Goal: Task Accomplishment & Management: Manage account settings

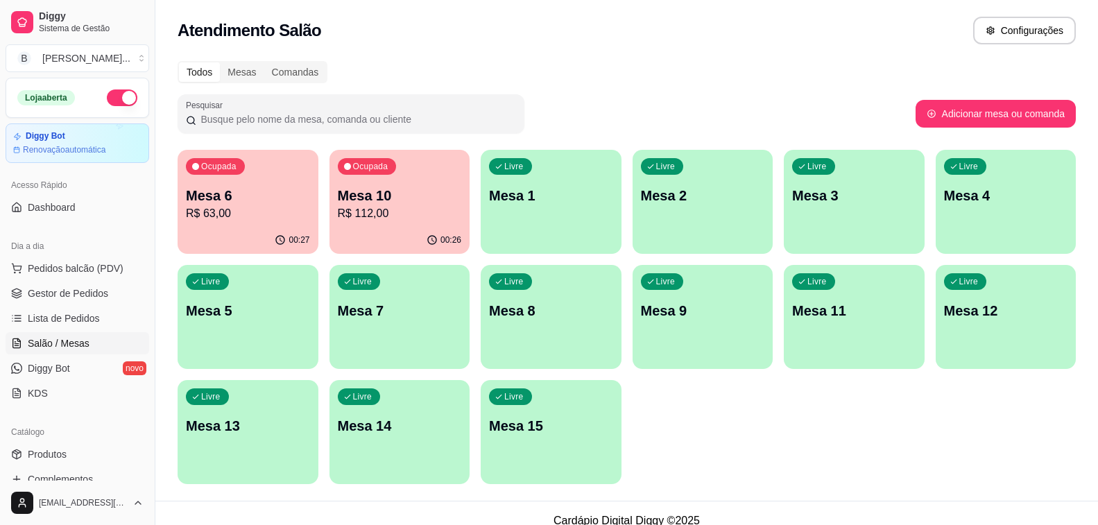
click at [222, 225] on div "Ocupada Mesa 6 R$ 63,00" at bounding box center [248, 188] width 141 height 77
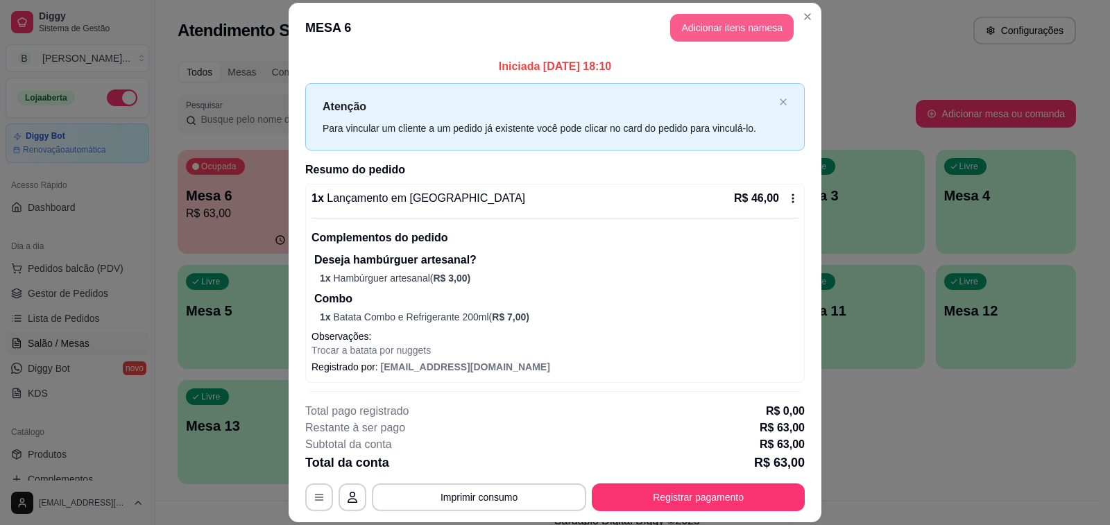
click at [745, 28] on button "Adicionar itens na mesa" at bounding box center [731, 28] width 123 height 28
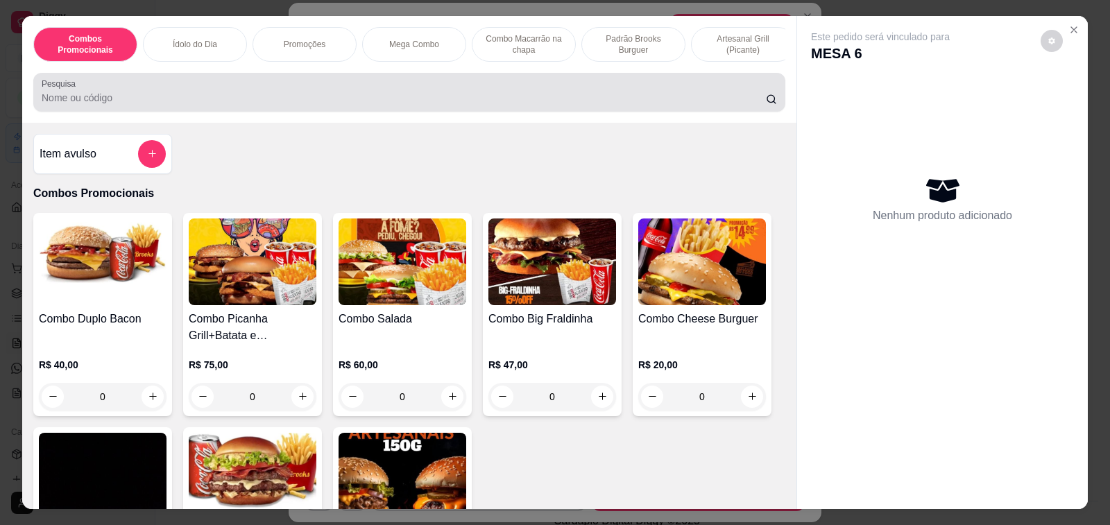
click at [133, 97] on input "Pesquisa" at bounding box center [404, 98] width 724 height 14
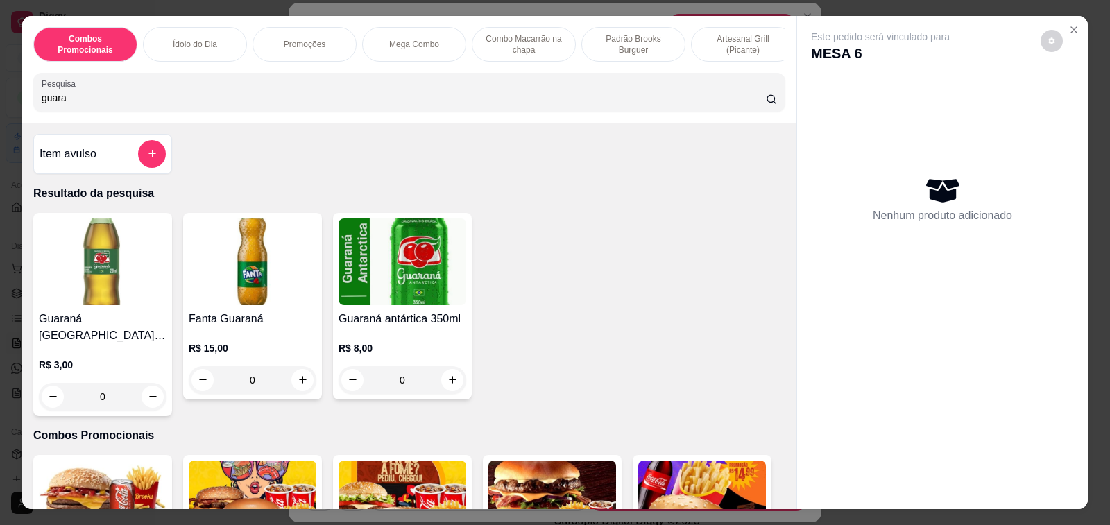
type input "guara"
click at [448, 386] on div "0" at bounding box center [402, 380] width 128 height 28
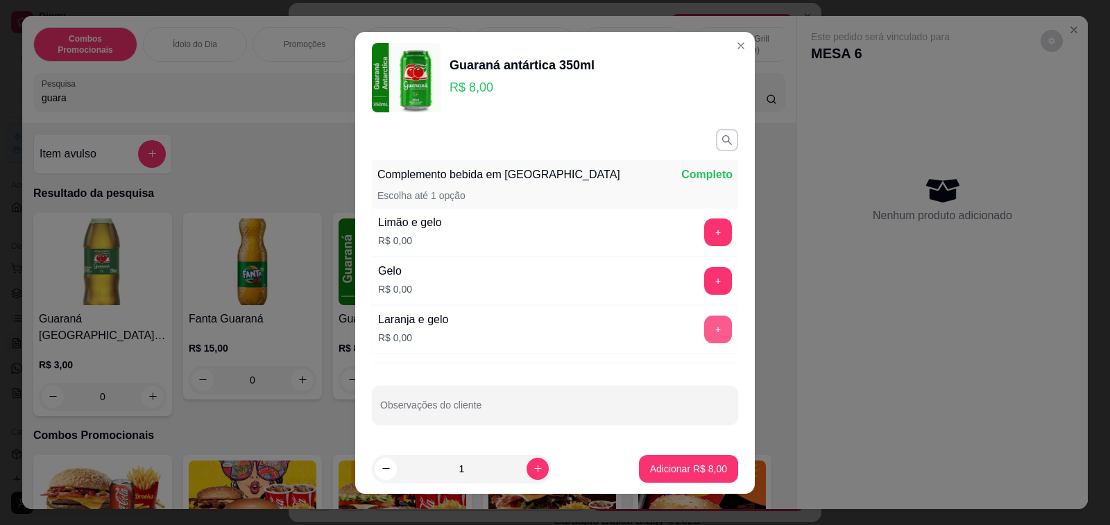
click at [704, 331] on button "+" at bounding box center [718, 330] width 28 height 28
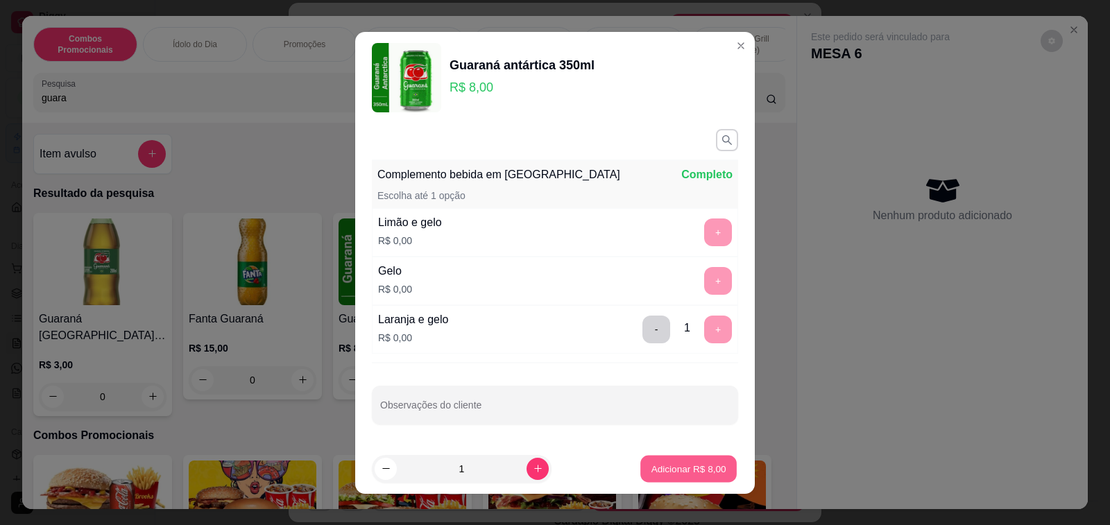
click at [678, 476] on button "Adicionar R$ 8,00" at bounding box center [688, 468] width 96 height 27
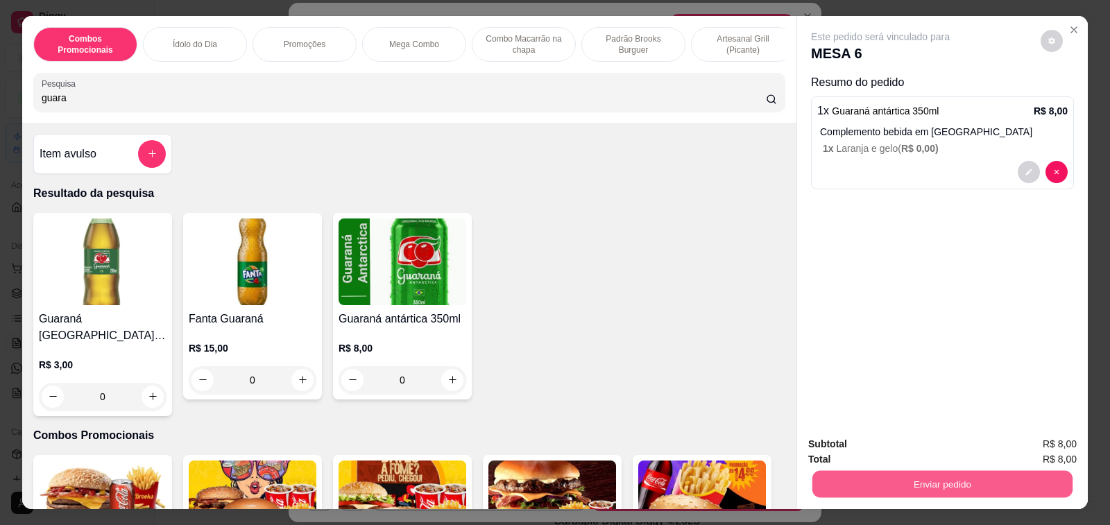
click at [894, 474] on button "Enviar pedido" at bounding box center [942, 484] width 260 height 27
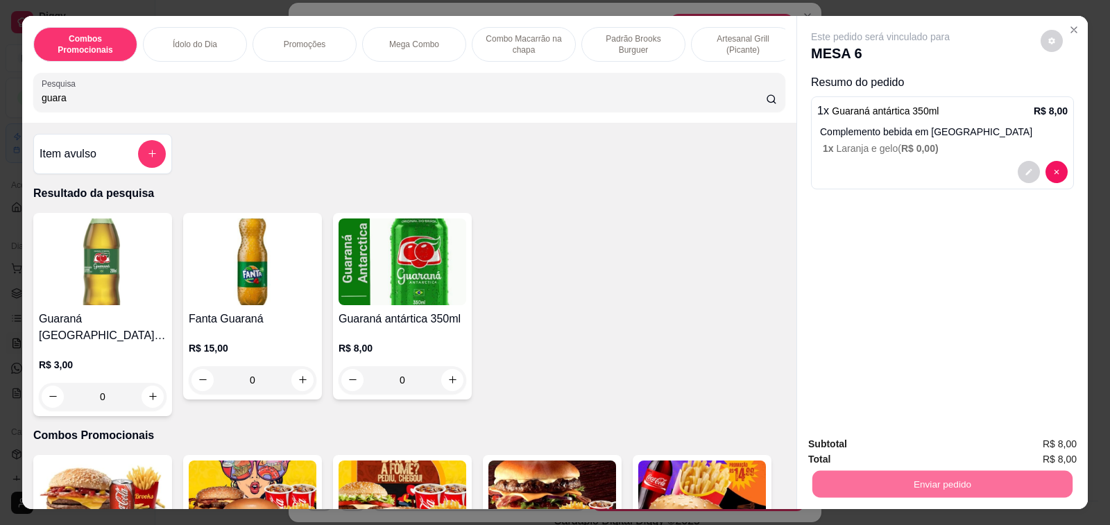
click at [1046, 438] on button "Enviar pedido" at bounding box center [1040, 444] width 78 height 26
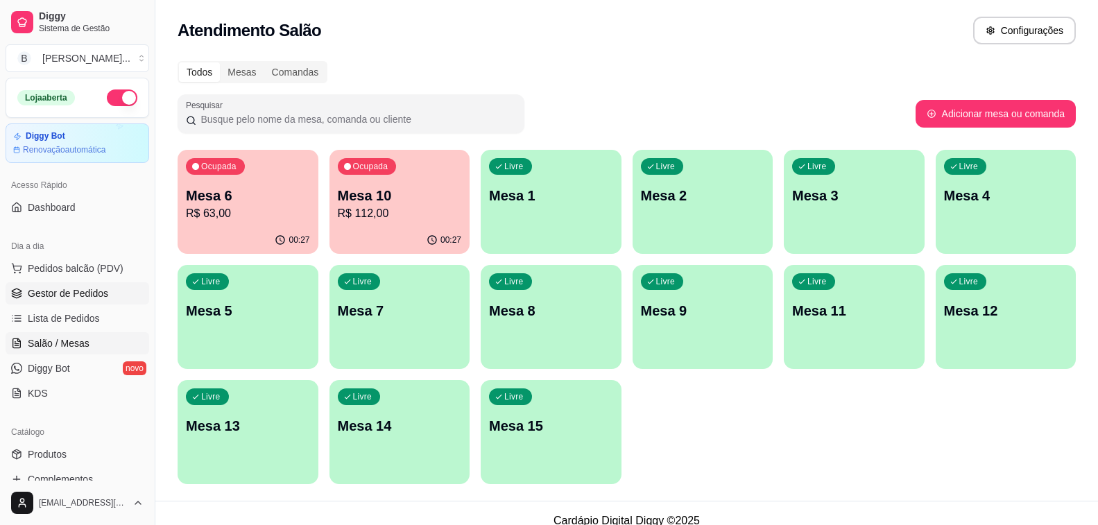
click at [86, 295] on span "Gestor de Pedidos" at bounding box center [68, 293] width 80 height 14
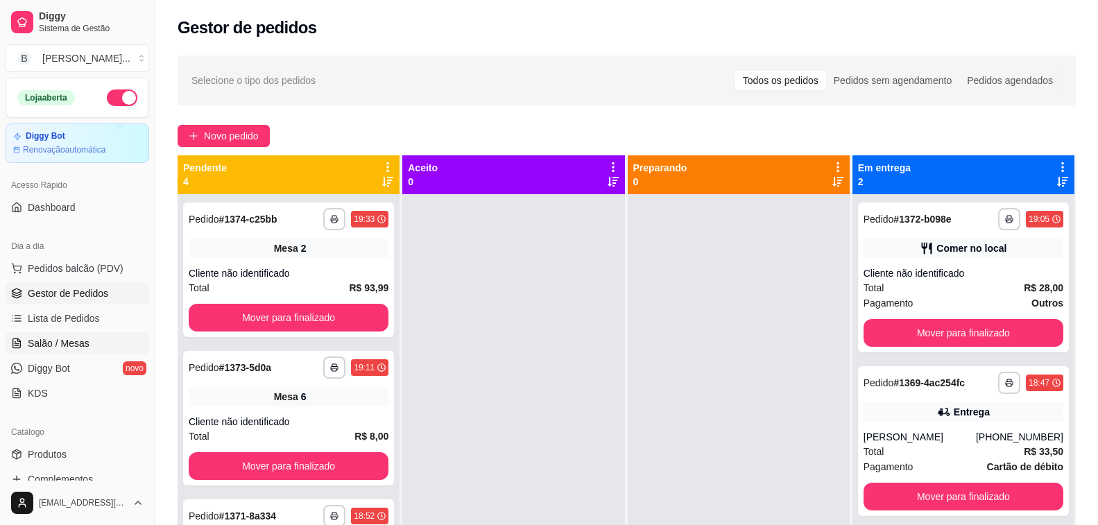
click at [98, 334] on link "Salão / Mesas" at bounding box center [78, 343] width 144 height 22
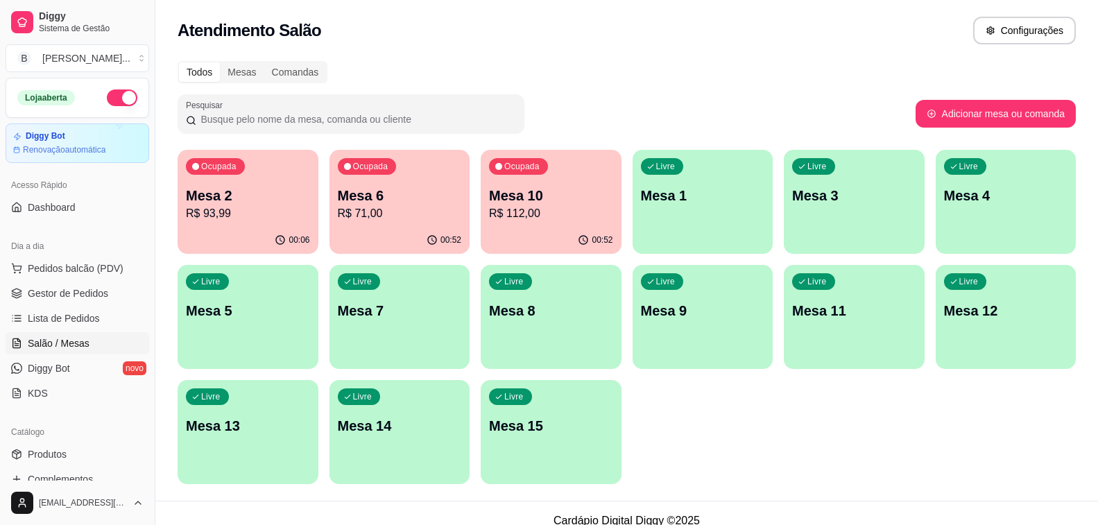
click at [406, 209] on p "R$ 71,00" at bounding box center [400, 213] width 124 height 17
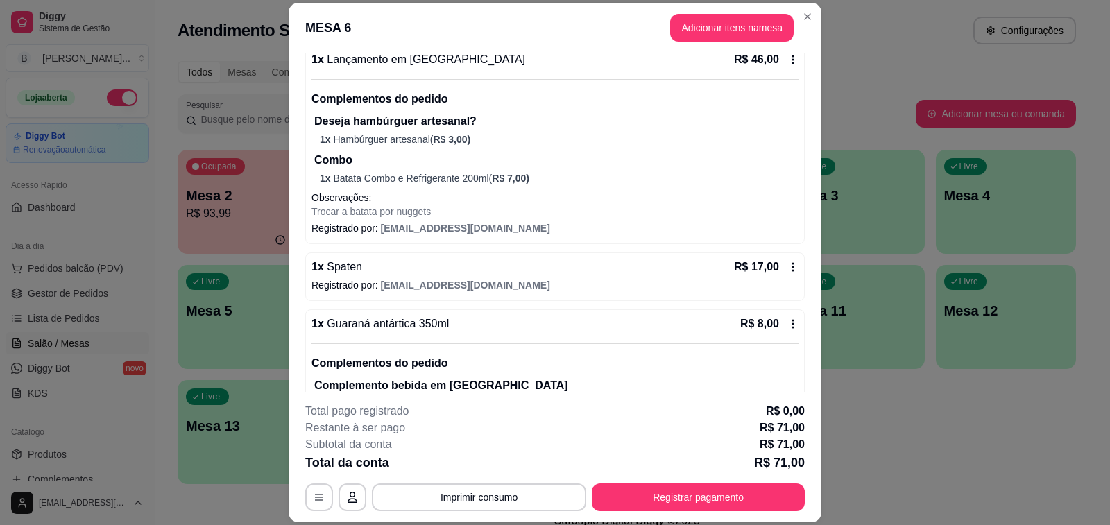
scroll to position [189, 0]
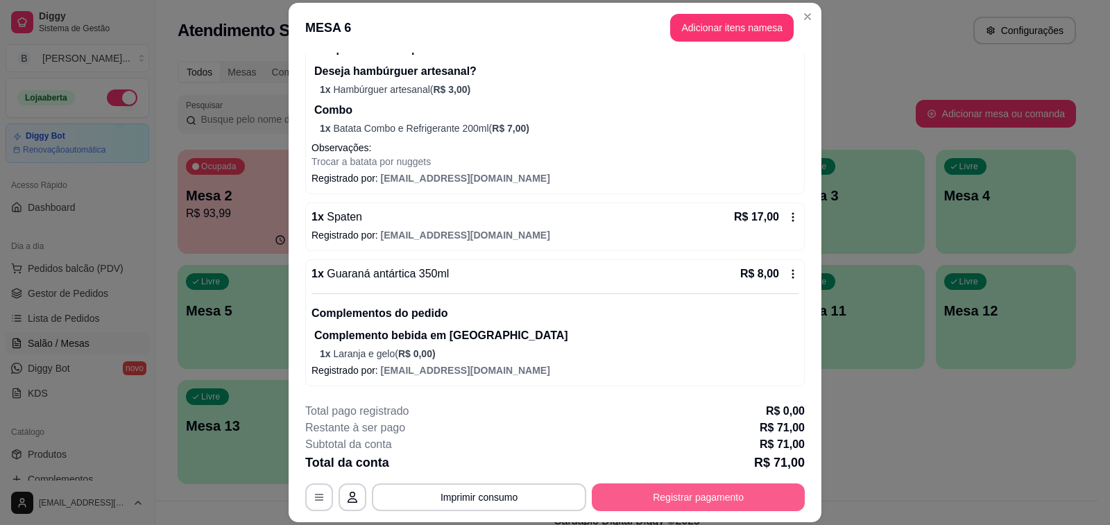
click at [706, 501] on button "Registrar pagamento" at bounding box center [698, 497] width 213 height 28
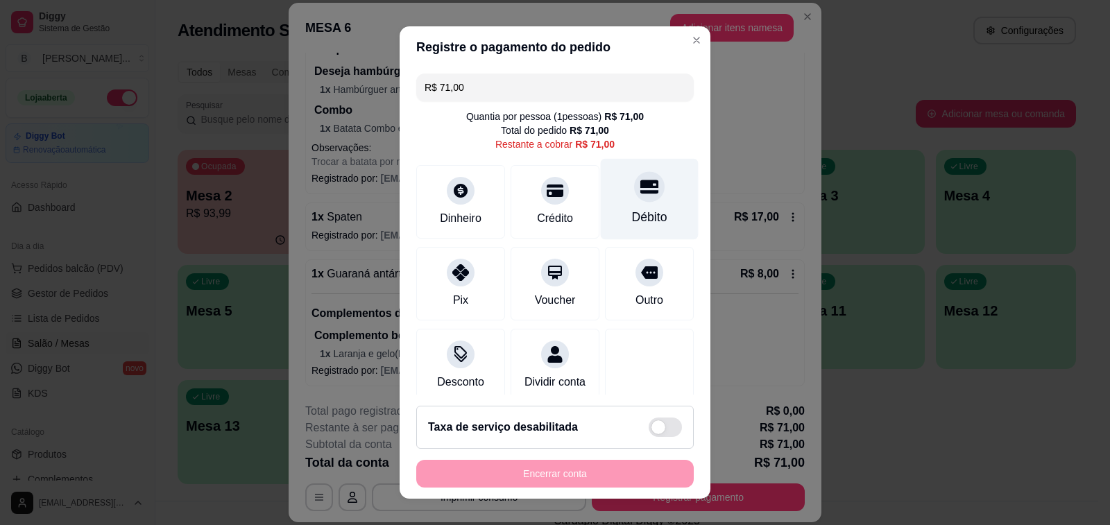
click at [614, 202] on div "Débito" at bounding box center [650, 199] width 98 height 81
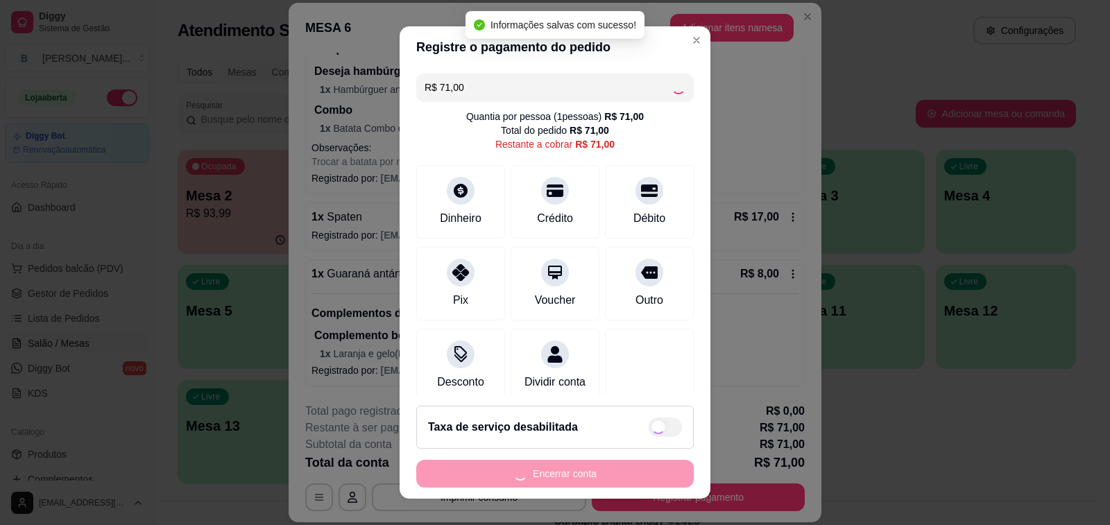
type input "R$ 0,00"
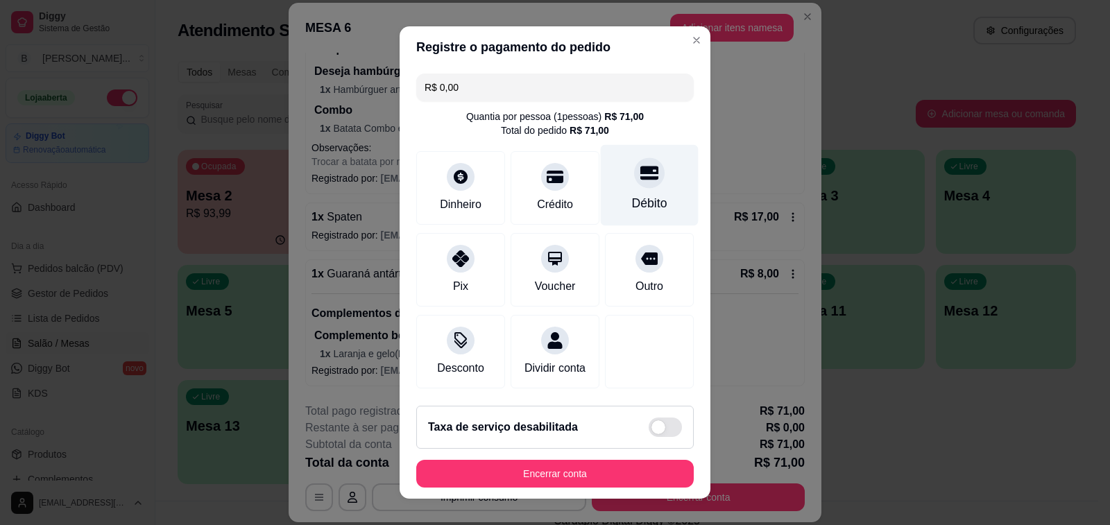
click at [640, 172] on icon at bounding box center [649, 173] width 18 height 14
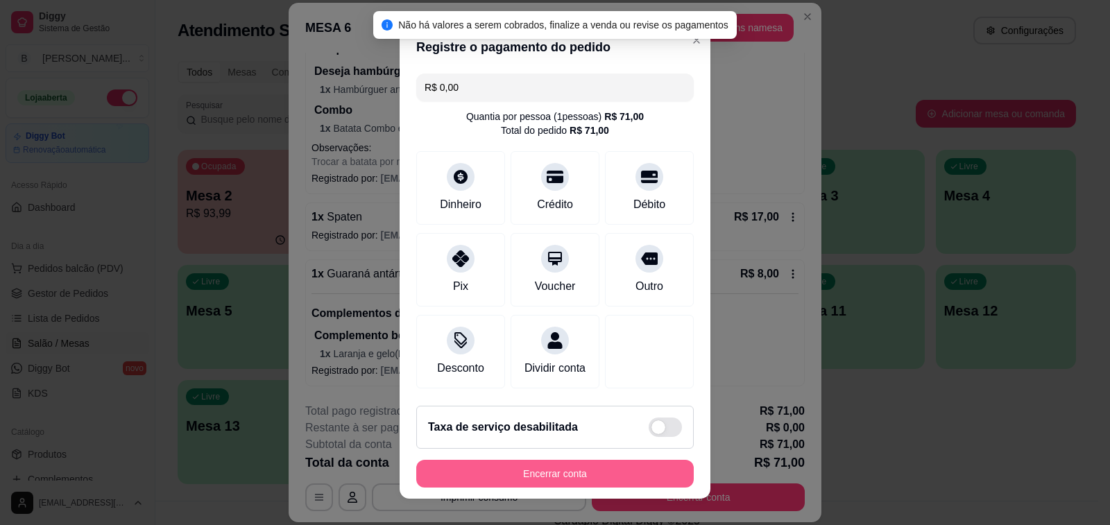
click at [596, 474] on button "Encerrar conta" at bounding box center [554, 474] width 277 height 28
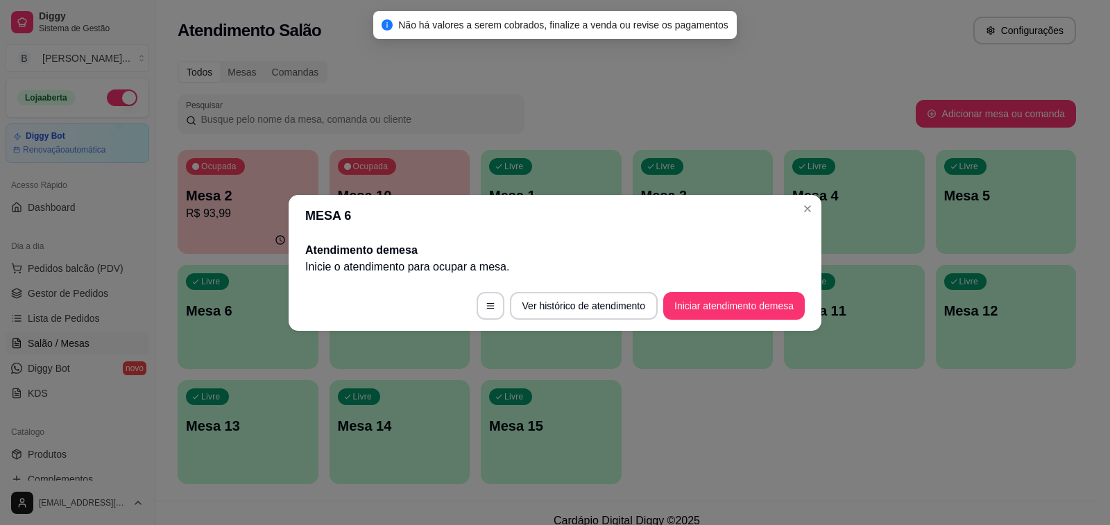
scroll to position [0, 0]
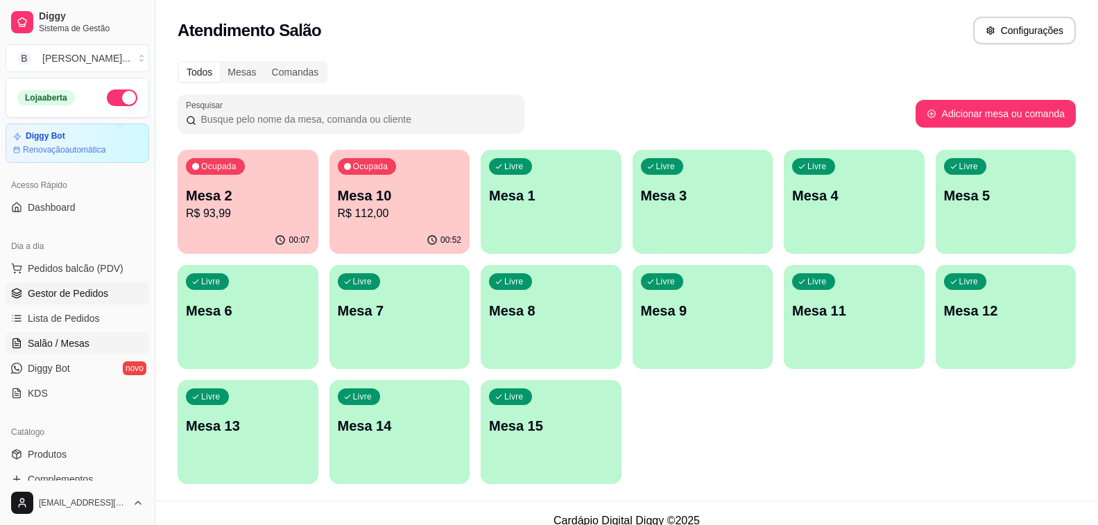
click at [100, 290] on span "Gestor de Pedidos" at bounding box center [68, 293] width 80 height 14
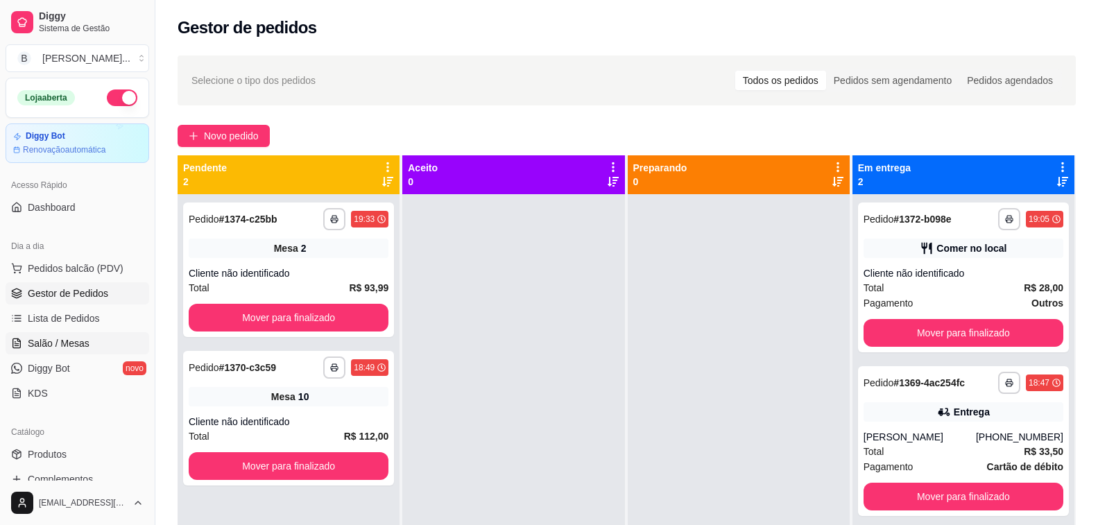
click at [78, 337] on span "Salão / Mesas" at bounding box center [59, 343] width 62 height 14
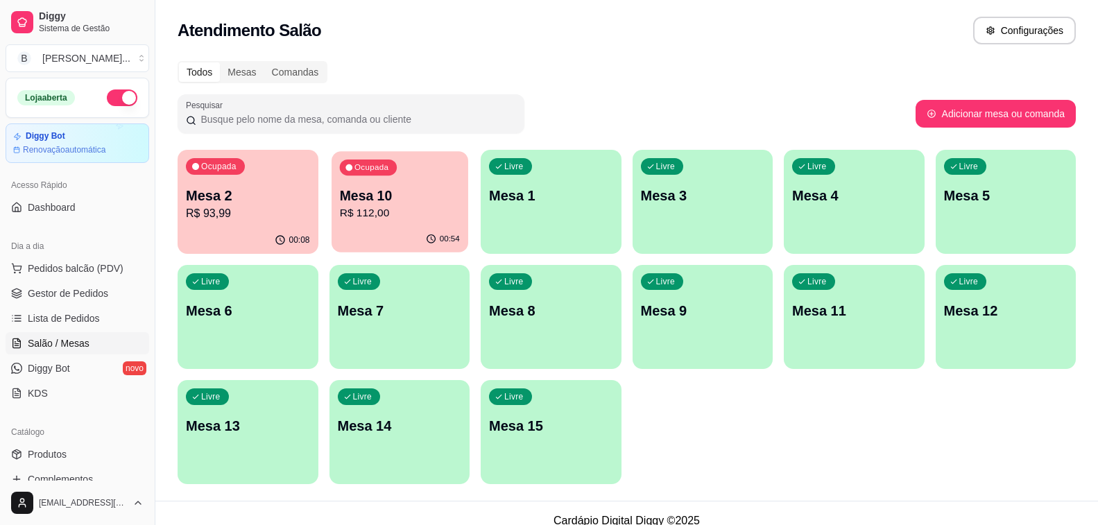
click at [370, 198] on p "Mesa 10" at bounding box center [399, 196] width 120 height 19
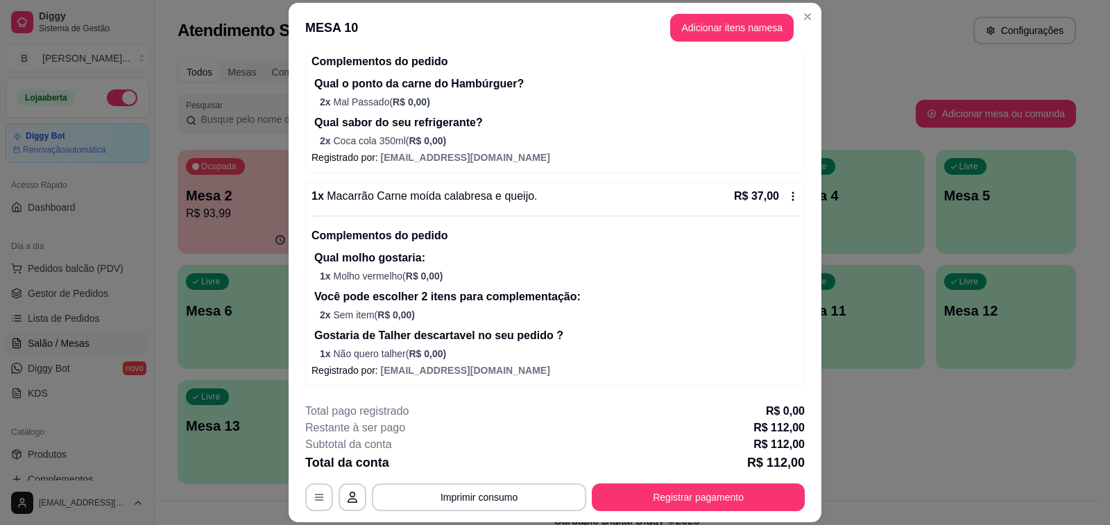
scroll to position [42, 0]
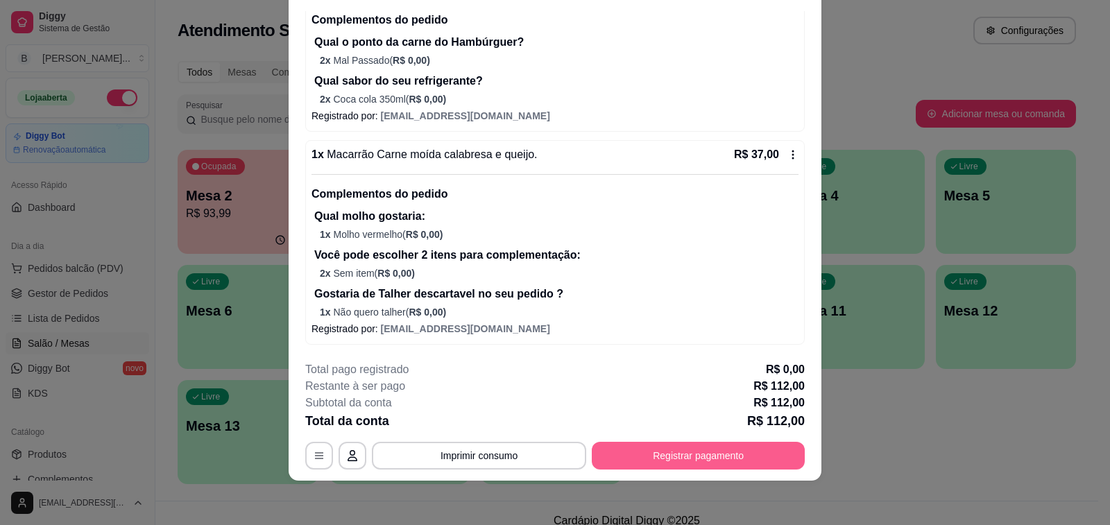
click at [694, 460] on button "Registrar pagamento" at bounding box center [698, 456] width 213 height 28
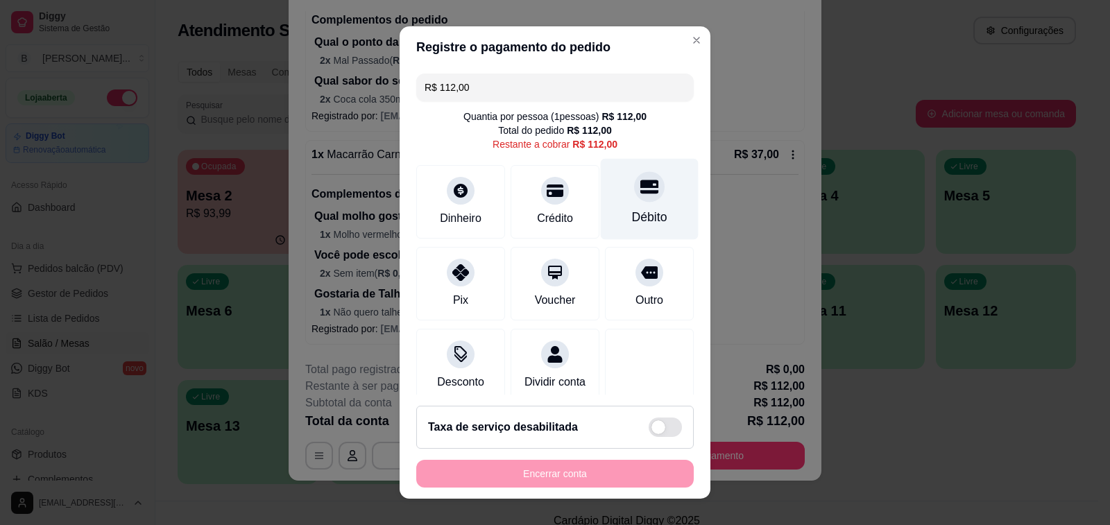
click at [640, 187] on icon at bounding box center [649, 187] width 18 height 14
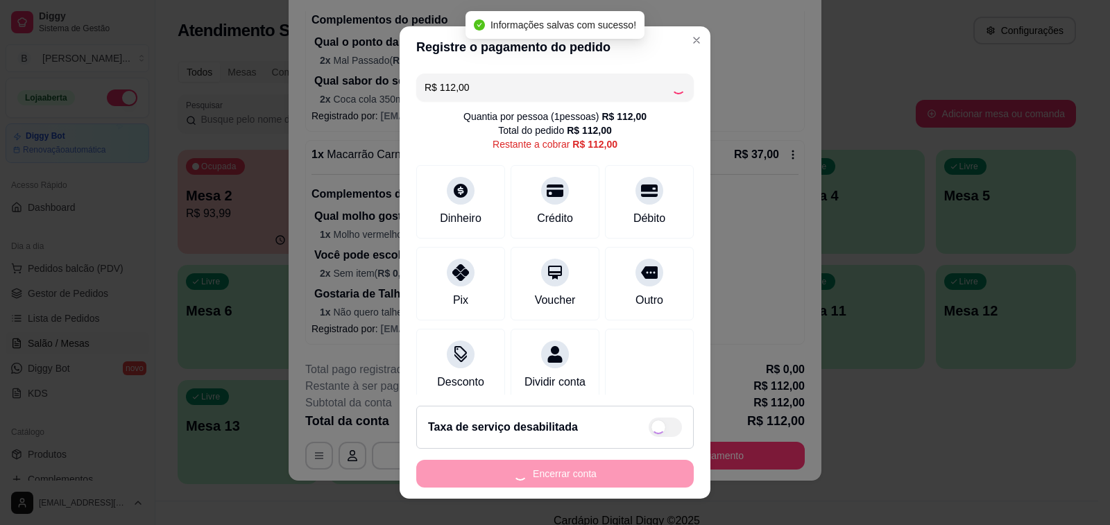
type input "R$ 0,00"
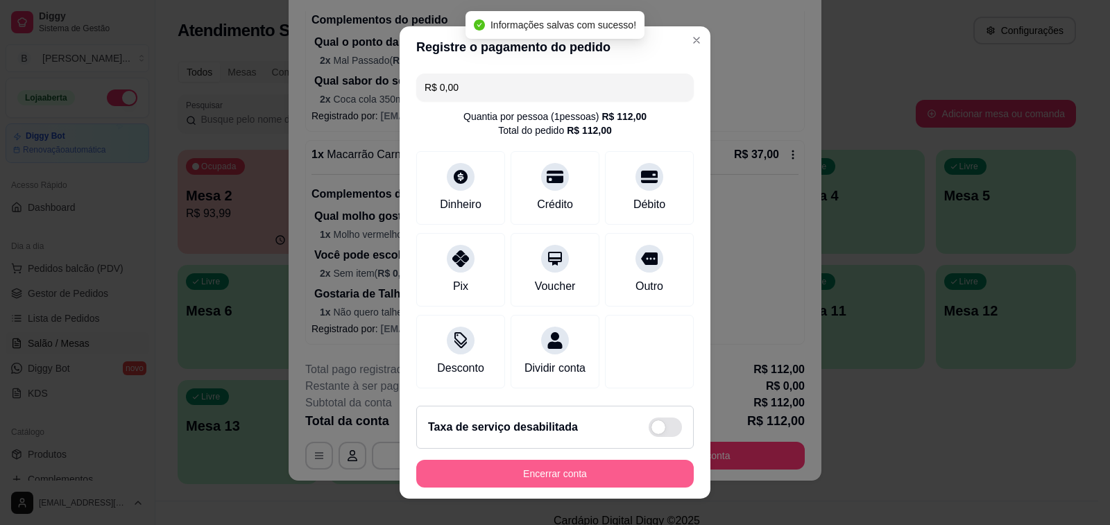
click at [526, 474] on button "Encerrar conta" at bounding box center [554, 474] width 277 height 28
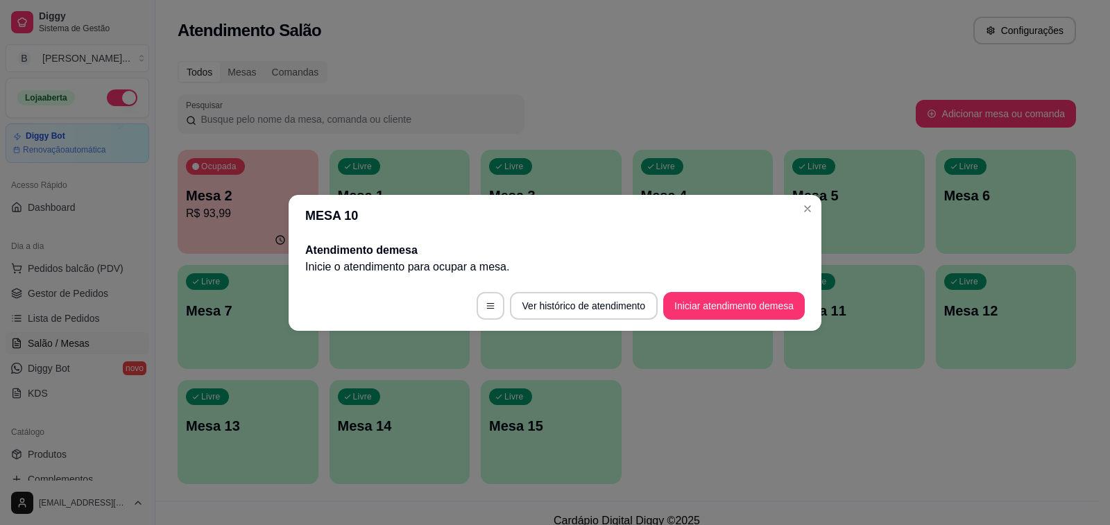
scroll to position [0, 0]
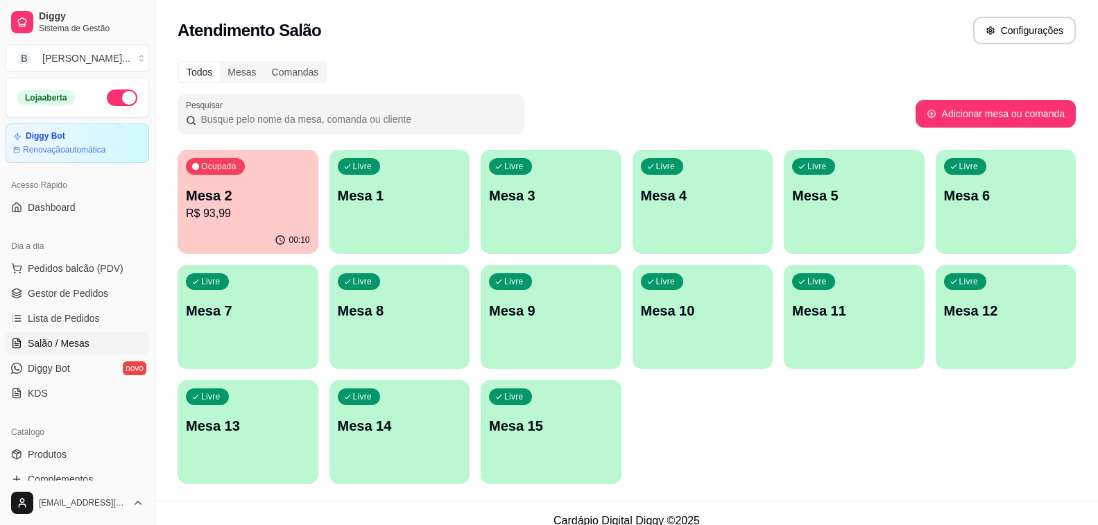
click at [243, 229] on div "00:10" at bounding box center [248, 240] width 141 height 27
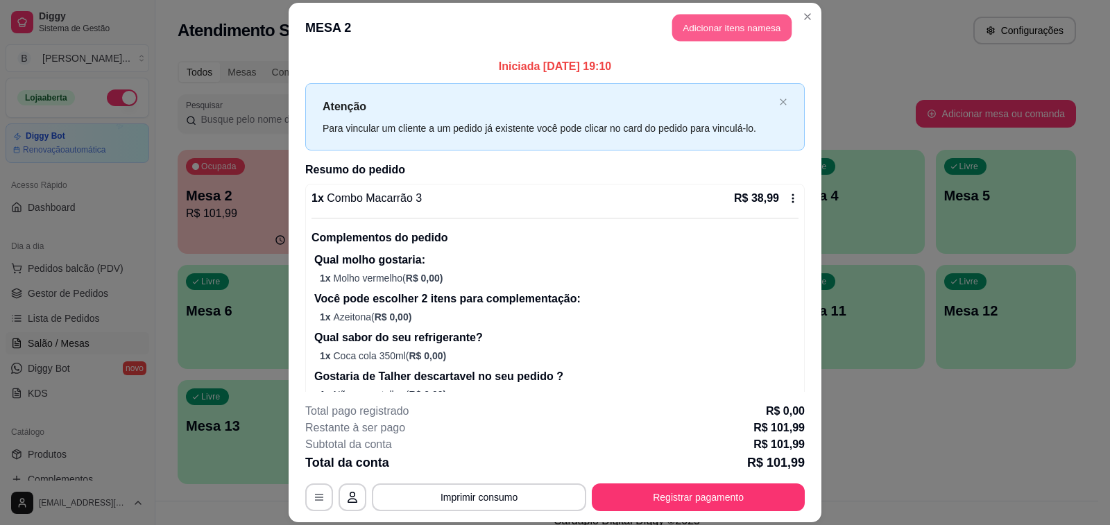
click at [721, 32] on button "Adicionar itens na mesa" at bounding box center [731, 27] width 119 height 27
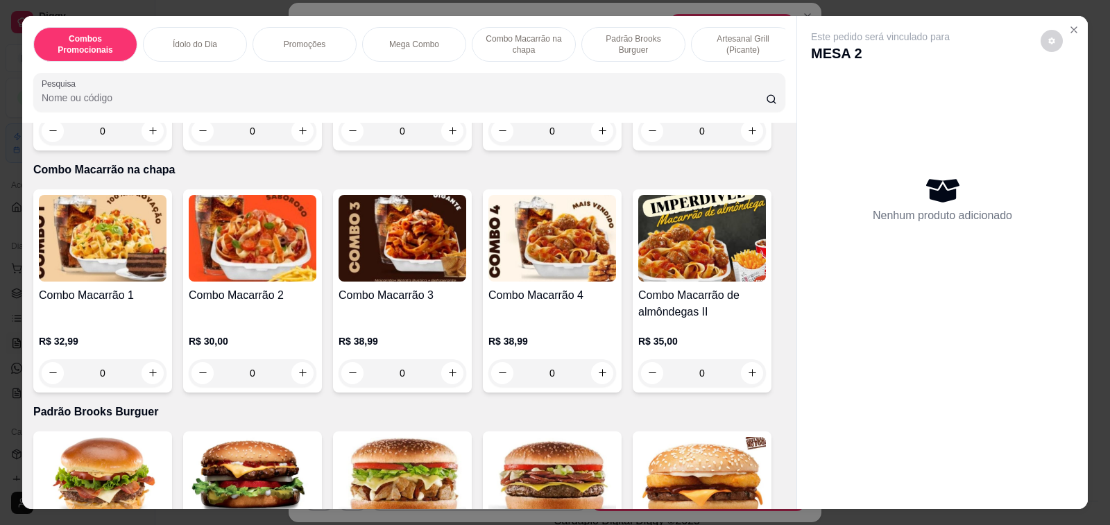
scroll to position [1664, 0]
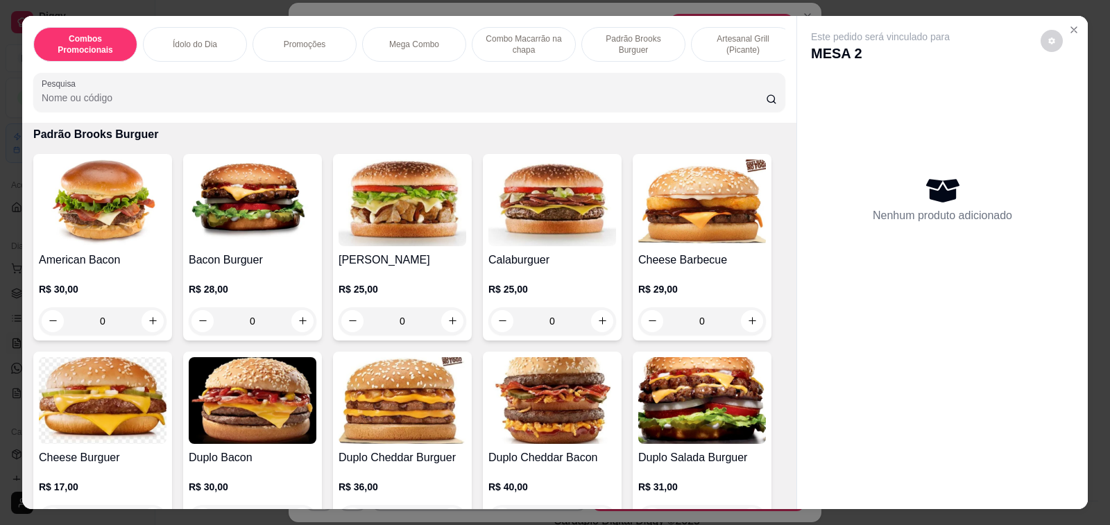
click at [228, 252] on h4 "Bacon Burguer" at bounding box center [253, 260] width 128 height 17
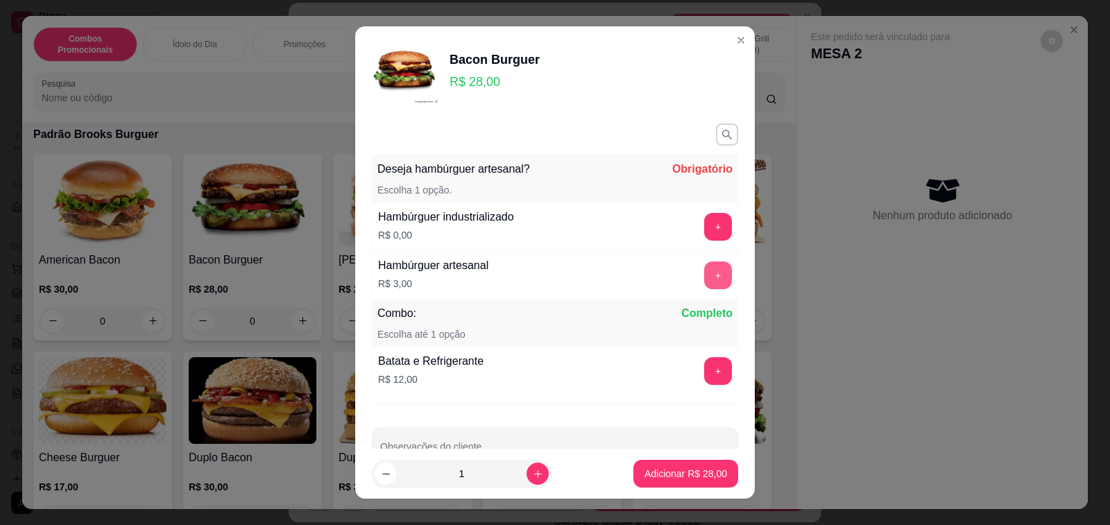
click at [704, 279] on button "+" at bounding box center [718, 275] width 28 height 28
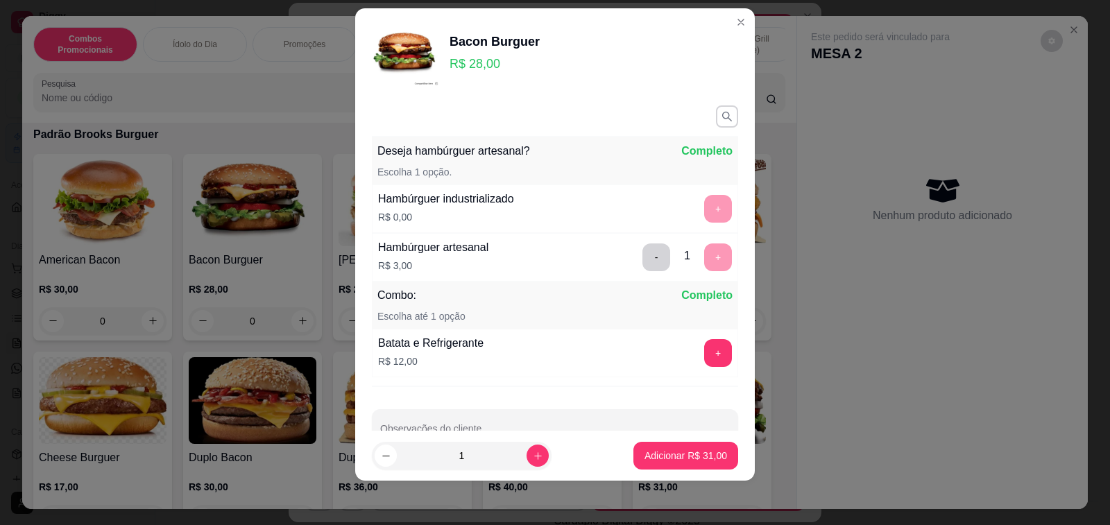
scroll to position [37, 0]
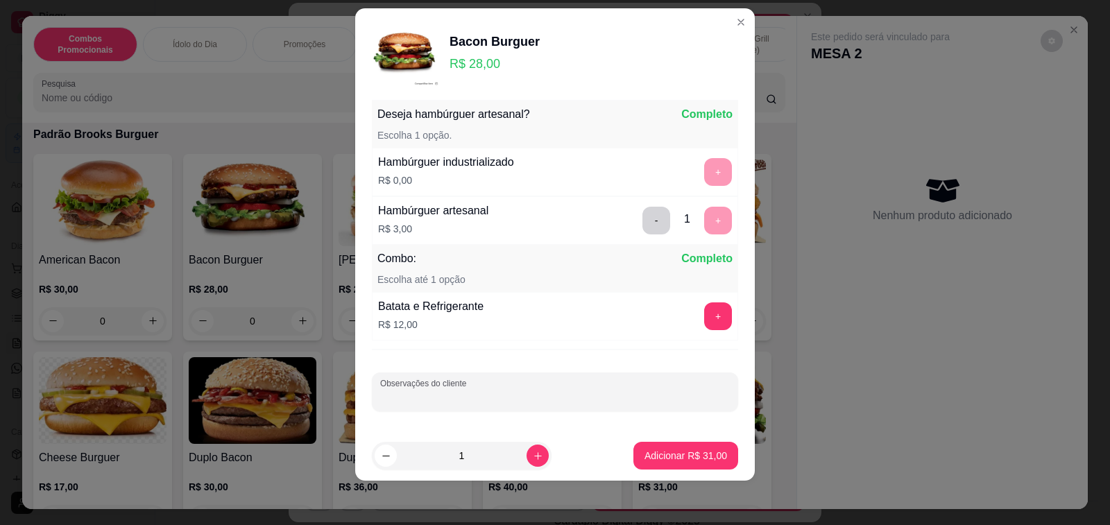
click at [453, 395] on input "Observações do cliente" at bounding box center [555, 397] width 350 height 14
type input "sem saladas"
click at [650, 457] on p "Adicionar R$ 31,00" at bounding box center [685, 456] width 83 height 14
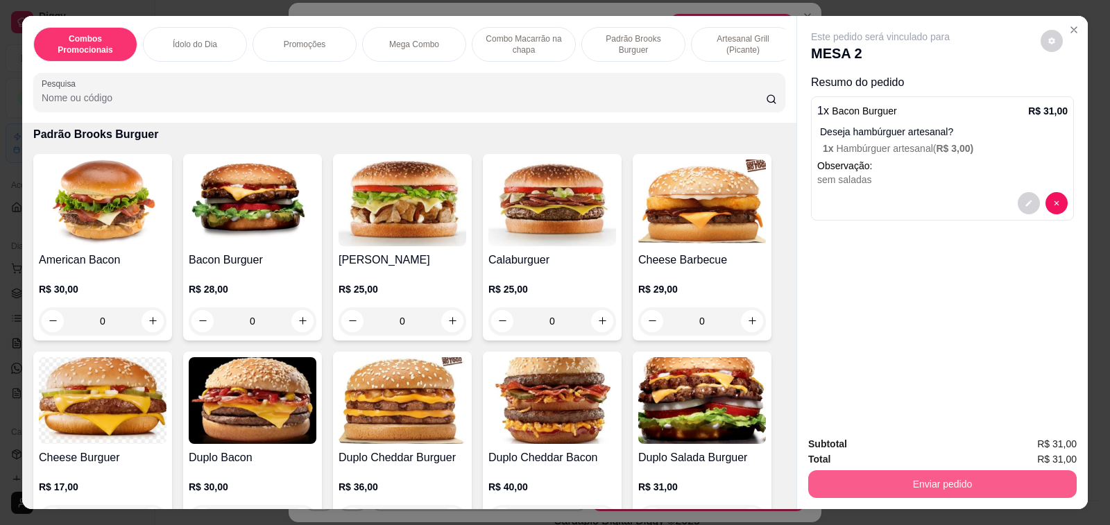
click at [915, 480] on button "Enviar pedido" at bounding box center [942, 484] width 268 height 28
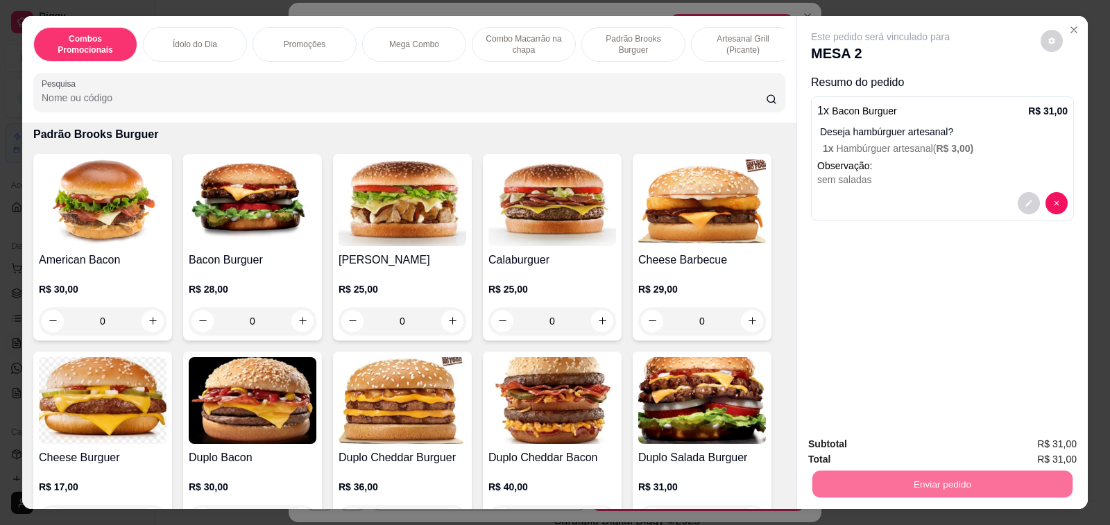
click at [1061, 449] on button "Enviar pedido" at bounding box center [1039, 444] width 76 height 26
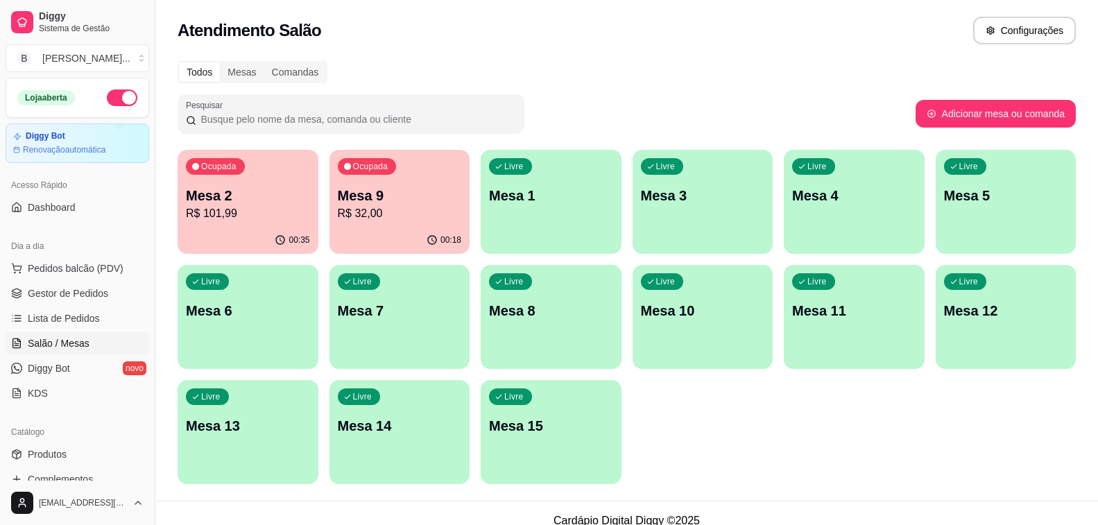
click at [411, 226] on button "Ocupada Mesa 9 R$ 32,00 00:18" at bounding box center [399, 202] width 141 height 104
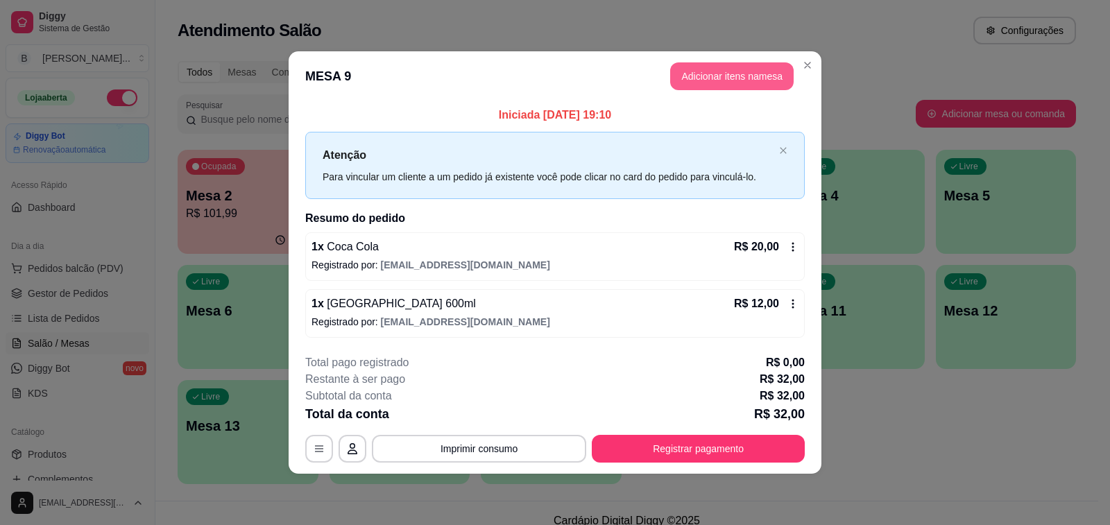
click at [714, 66] on button "Adicionar itens na mesa" at bounding box center [731, 76] width 123 height 28
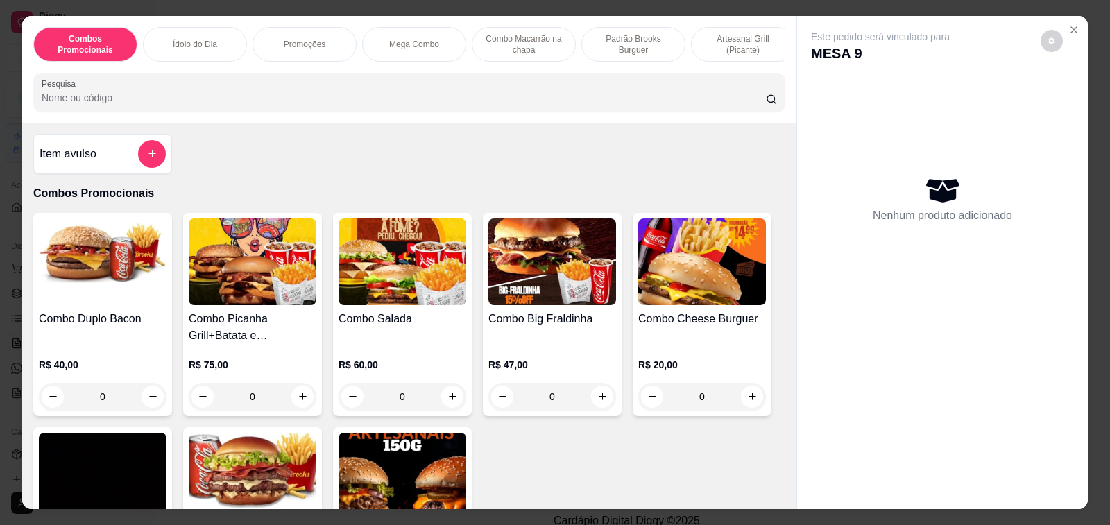
click at [232, 104] on input "Pesquisa" at bounding box center [404, 98] width 724 height 14
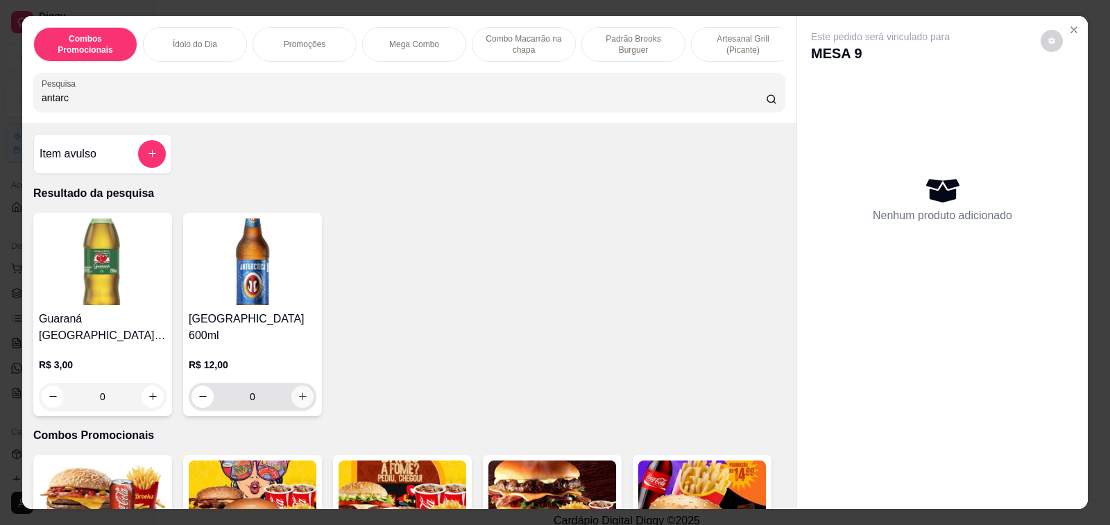
type input "antarc"
click at [301, 391] on icon "increase-product-quantity" at bounding box center [303, 396] width 10 height 10
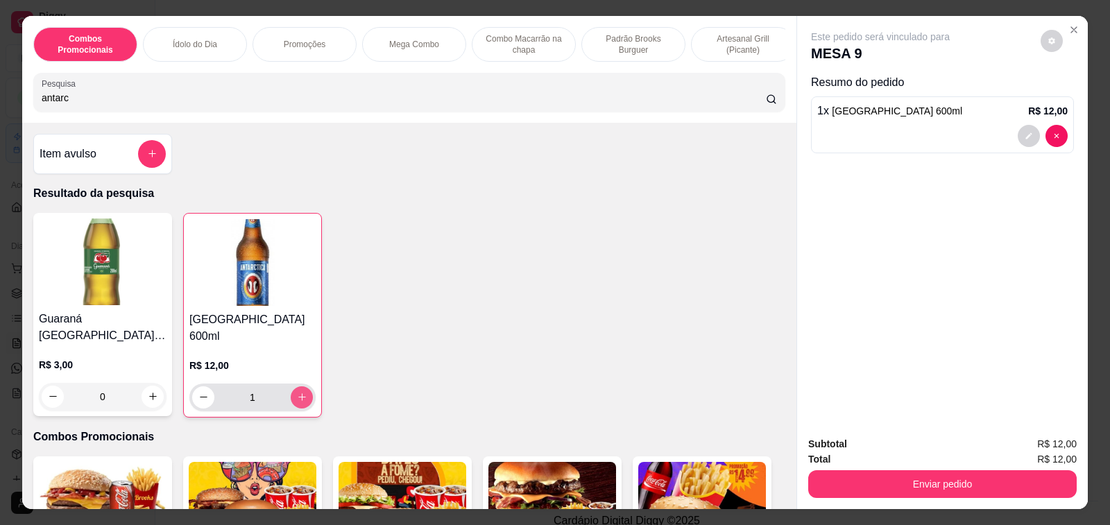
type input "1"
click at [300, 392] on icon "increase-product-quantity" at bounding box center [302, 397] width 10 height 10
type input "2"
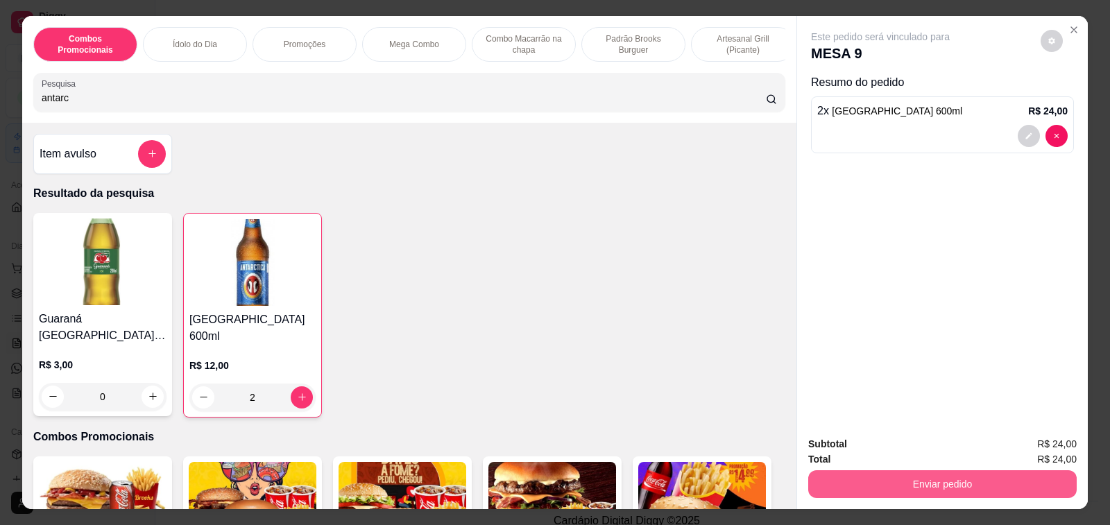
click at [876, 481] on button "Enviar pedido" at bounding box center [942, 484] width 268 height 28
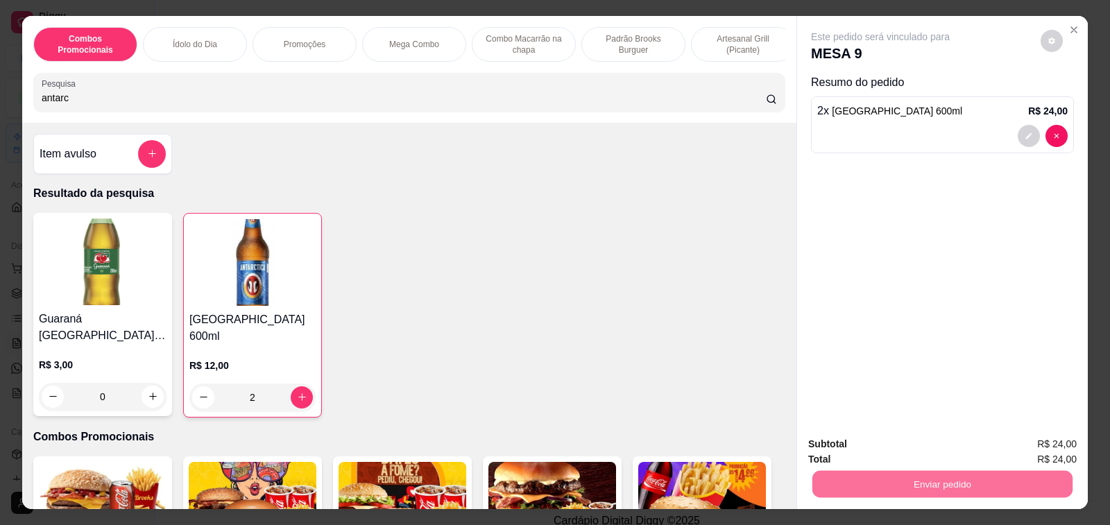
click at [1053, 443] on button "Enviar pedido" at bounding box center [1040, 444] width 78 height 26
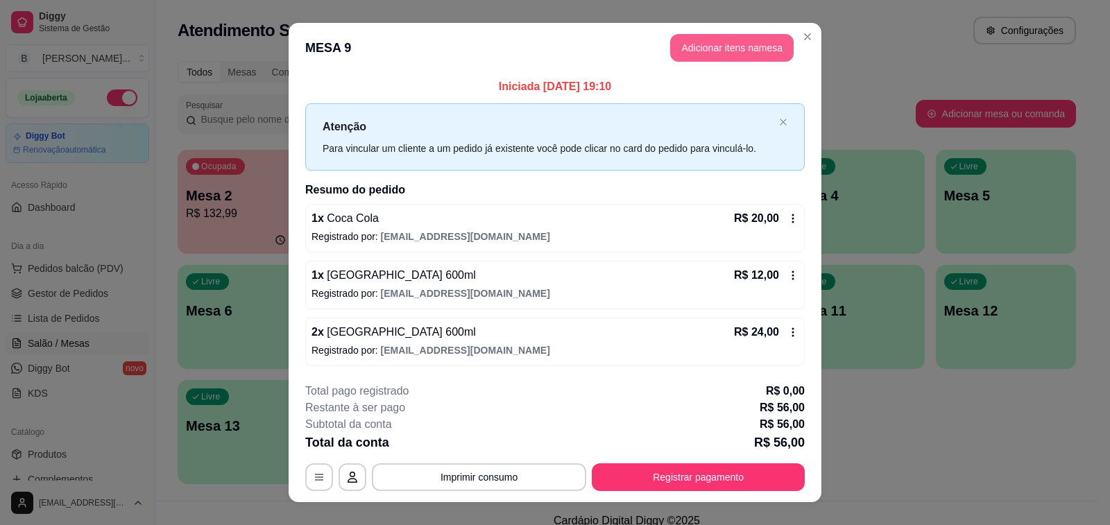
click at [690, 50] on button "Adicionar itens na mesa" at bounding box center [731, 48] width 123 height 28
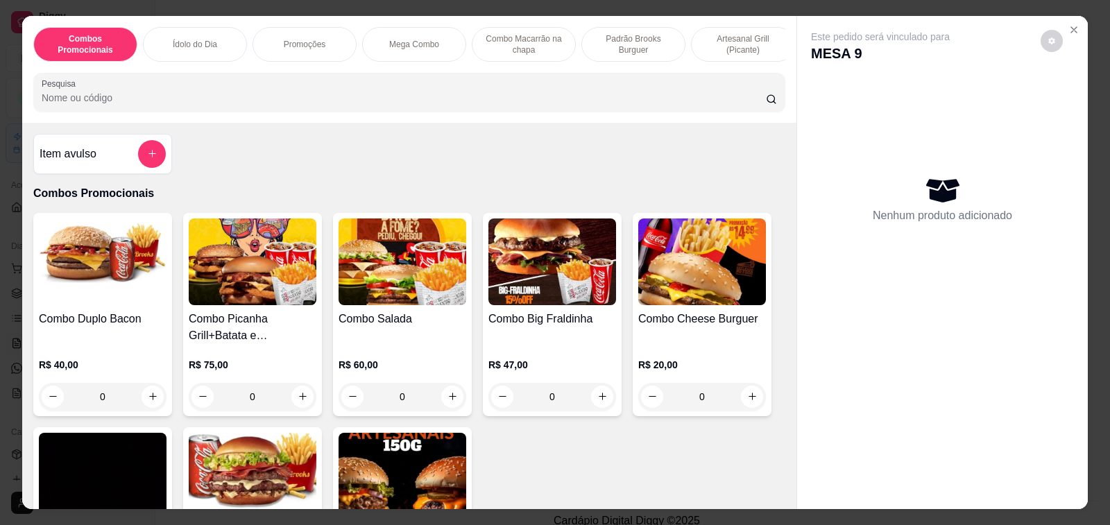
click at [158, 103] on input "Pesquisa" at bounding box center [404, 98] width 724 height 14
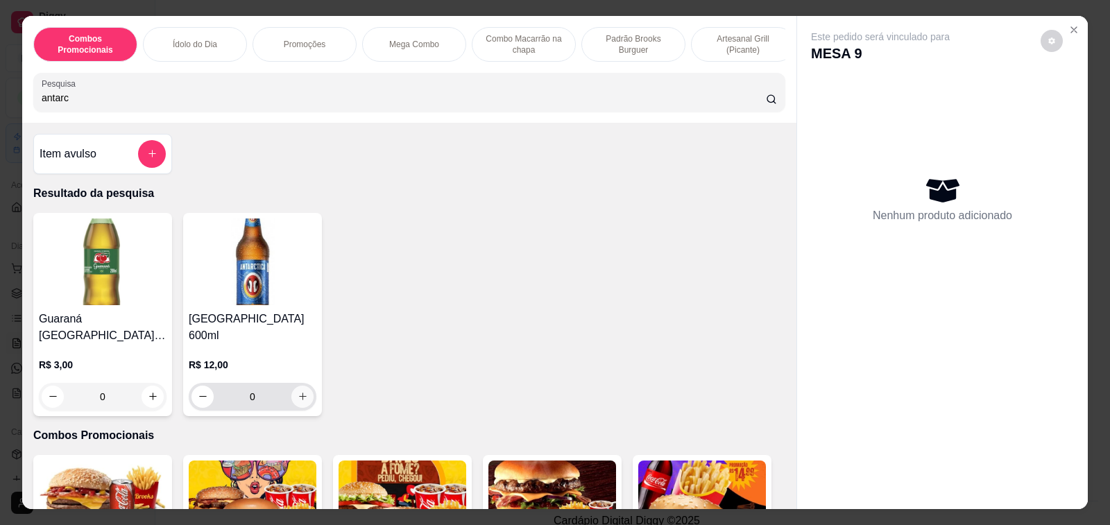
type input "antarc"
click at [291, 386] on button "increase-product-quantity" at bounding box center [301, 396] width 21 height 21
type input "1"
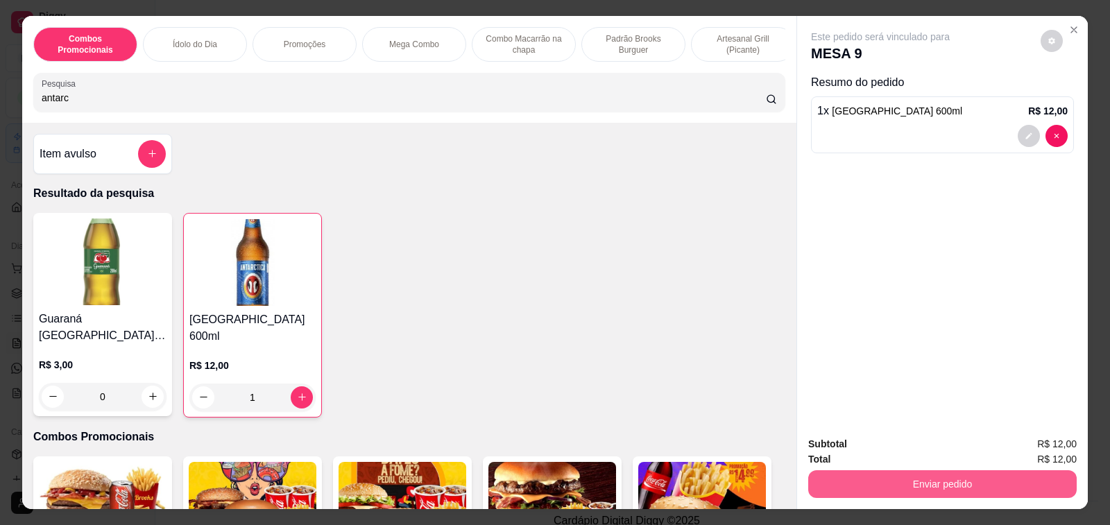
click at [919, 481] on button "Enviar pedido" at bounding box center [942, 484] width 268 height 28
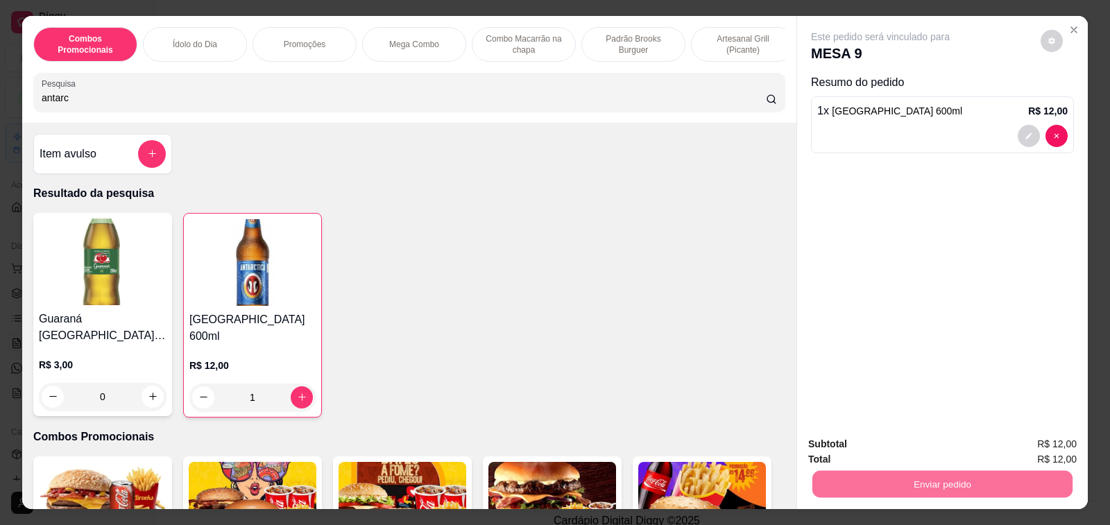
click at [1074, 441] on button "Enviar pedido" at bounding box center [1040, 444] width 78 height 26
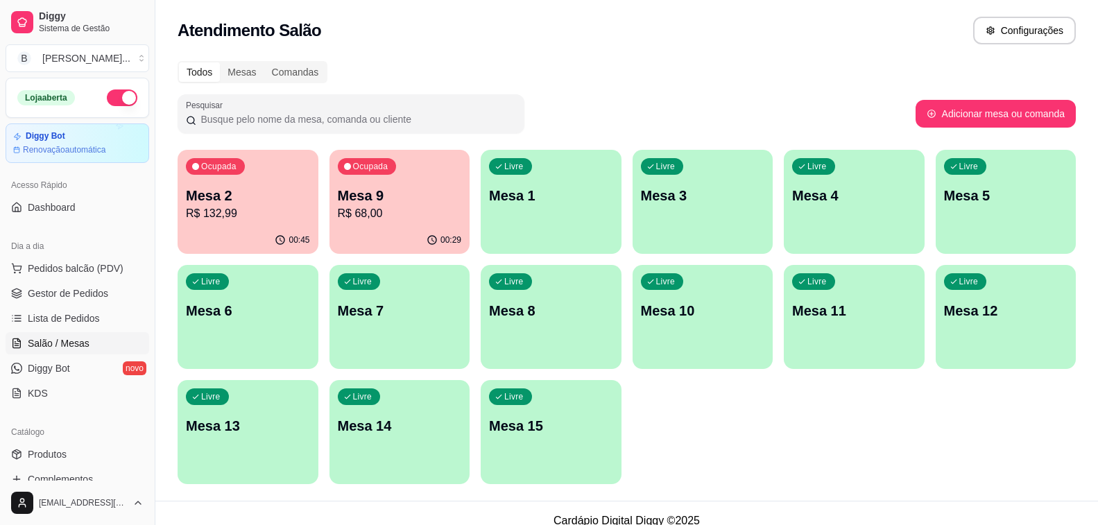
click at [268, 224] on div "Ocupada Mesa 2 R$ 132,99" at bounding box center [248, 188] width 141 height 77
click at [289, 230] on div "00:46" at bounding box center [248, 240] width 141 height 27
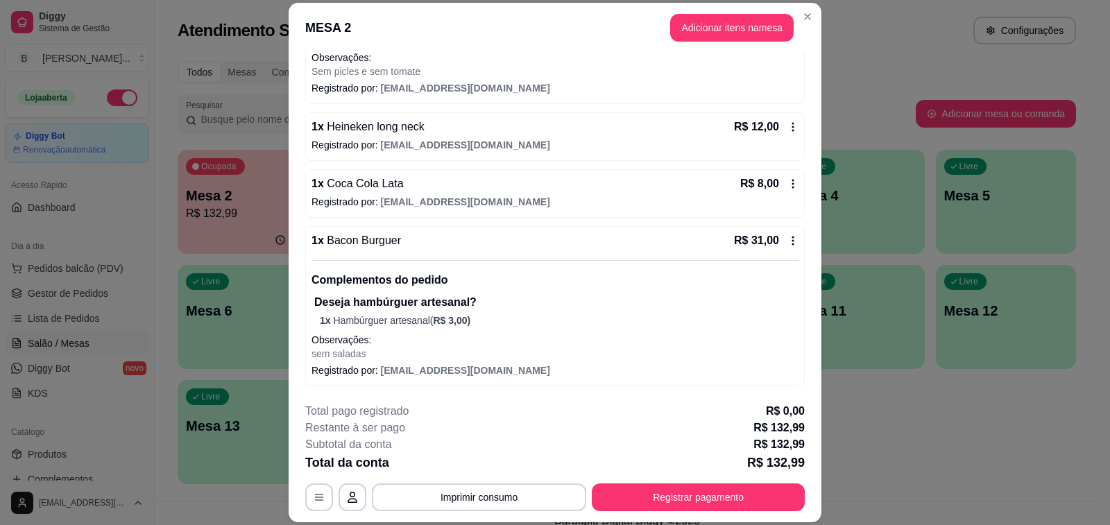
scroll to position [42, 0]
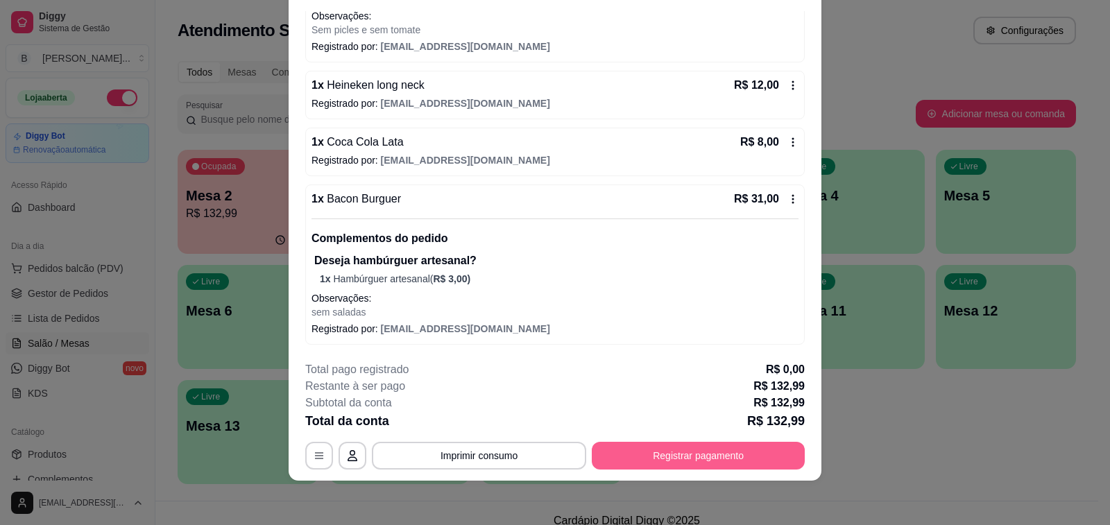
click at [669, 451] on button "Registrar pagamento" at bounding box center [698, 456] width 213 height 28
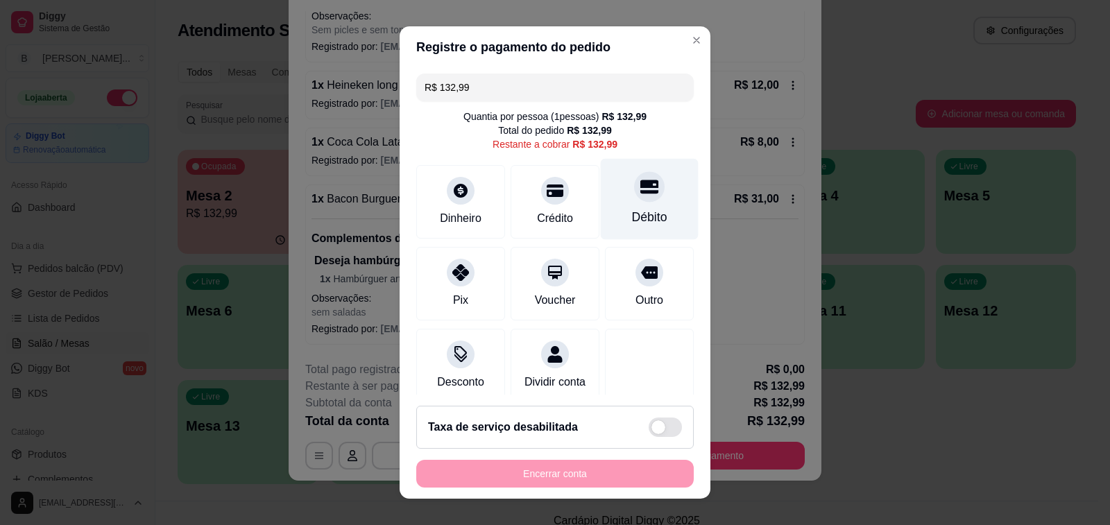
click at [631, 202] on div "Débito" at bounding box center [650, 199] width 98 height 81
type input "R$ 0,00"
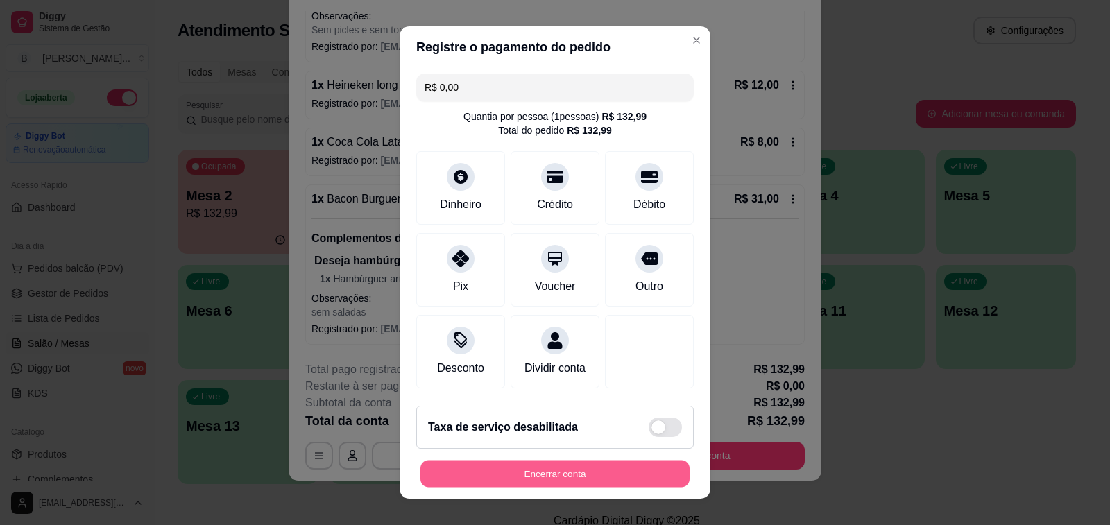
click at [585, 472] on button "Encerrar conta" at bounding box center [554, 473] width 269 height 27
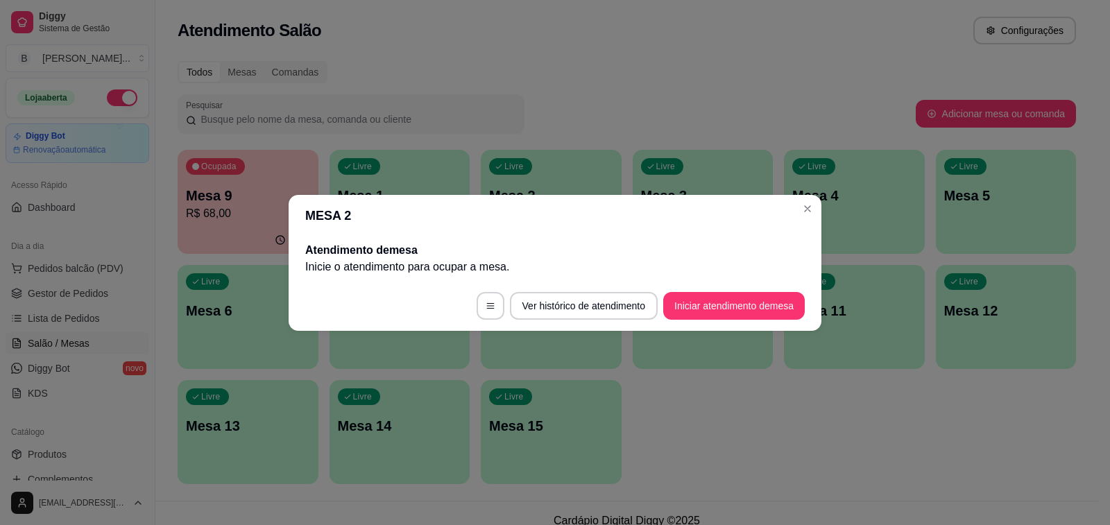
scroll to position [0, 0]
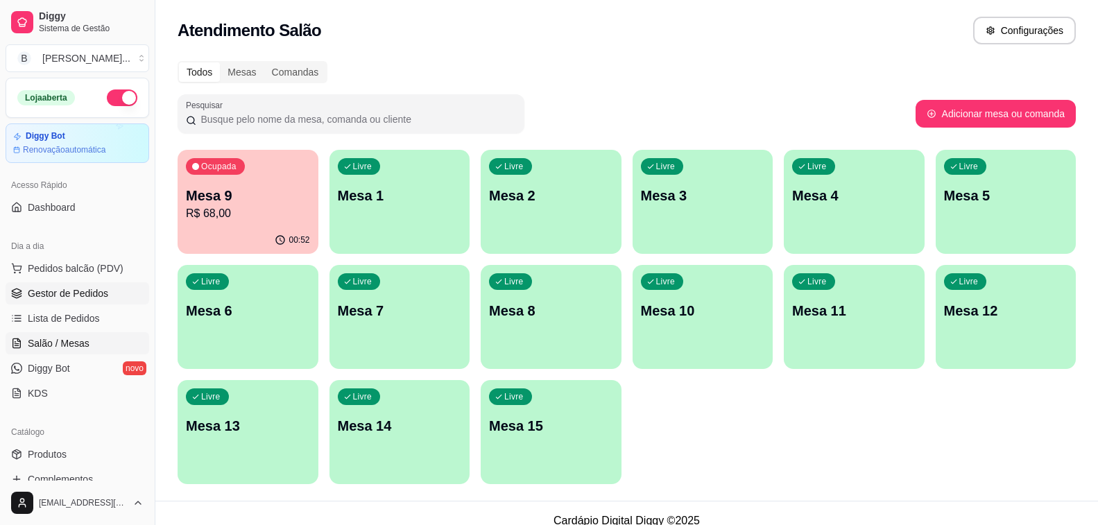
click at [83, 296] on span "Gestor de Pedidos" at bounding box center [68, 293] width 80 height 14
click at [249, 193] on p "Mesa 9" at bounding box center [248, 195] width 124 height 19
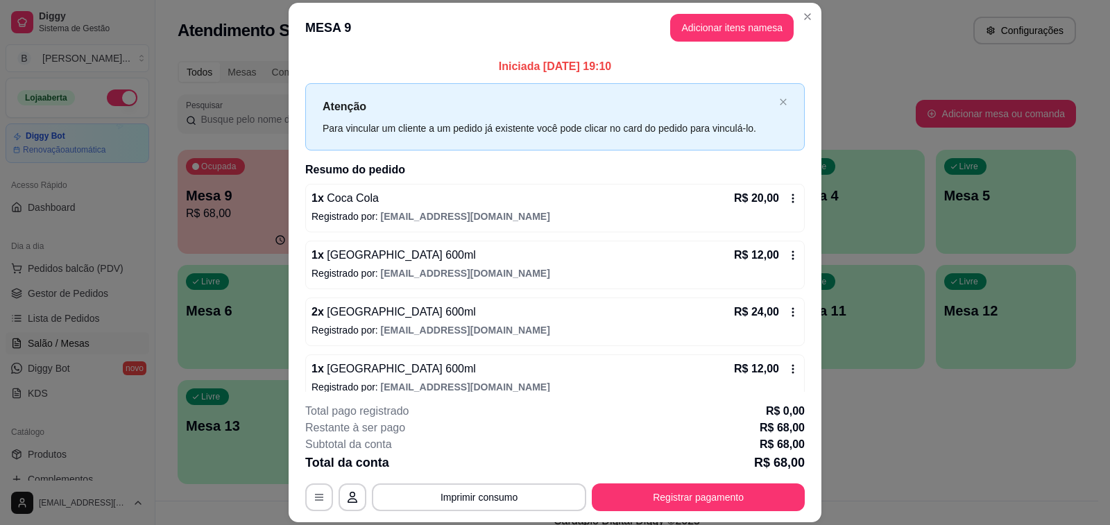
scroll to position [17, 0]
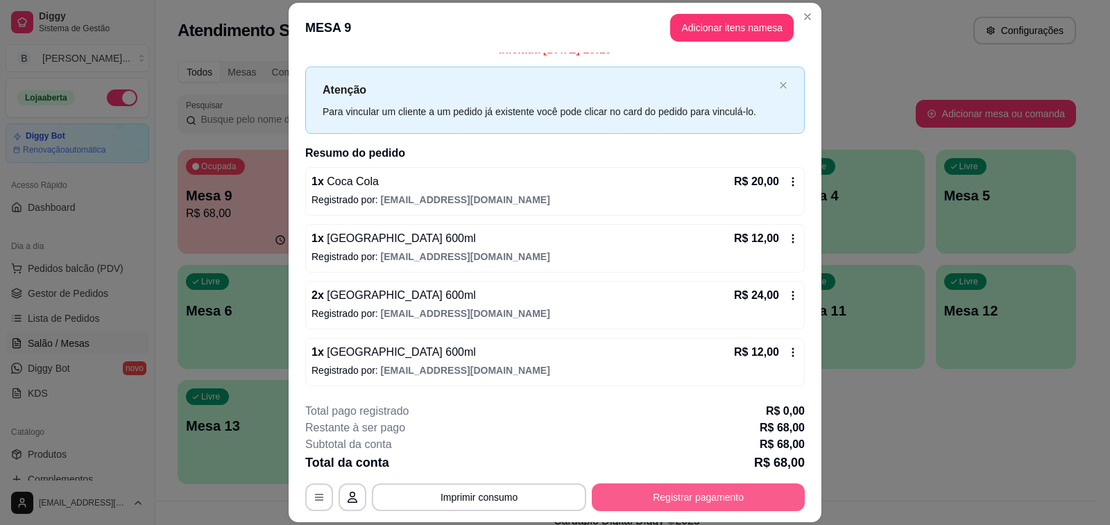
click at [646, 481] on div "**********" at bounding box center [554, 457] width 499 height 108
click at [659, 506] on button "Registrar pagamento" at bounding box center [698, 497] width 207 height 27
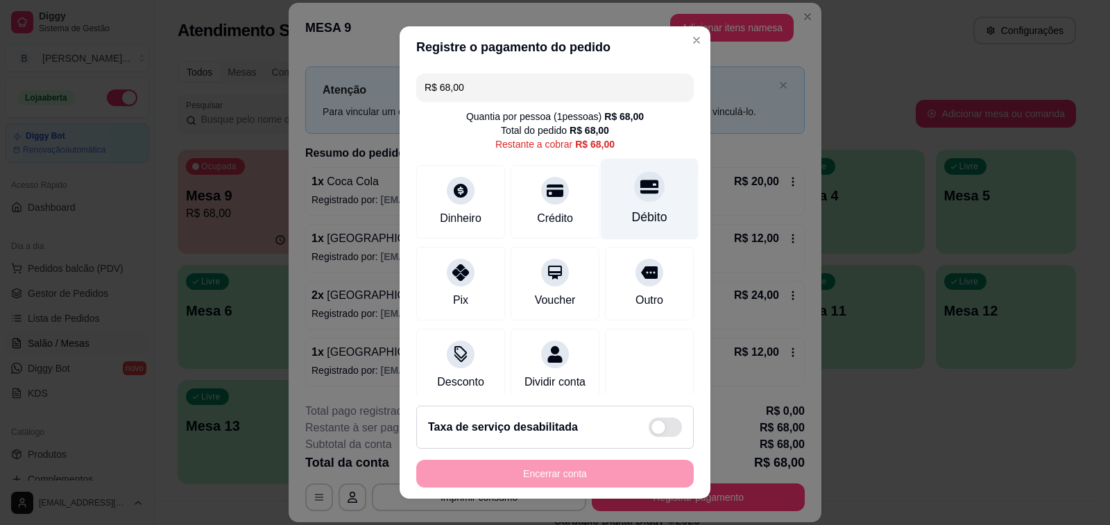
click at [634, 194] on div at bounding box center [649, 186] width 31 height 31
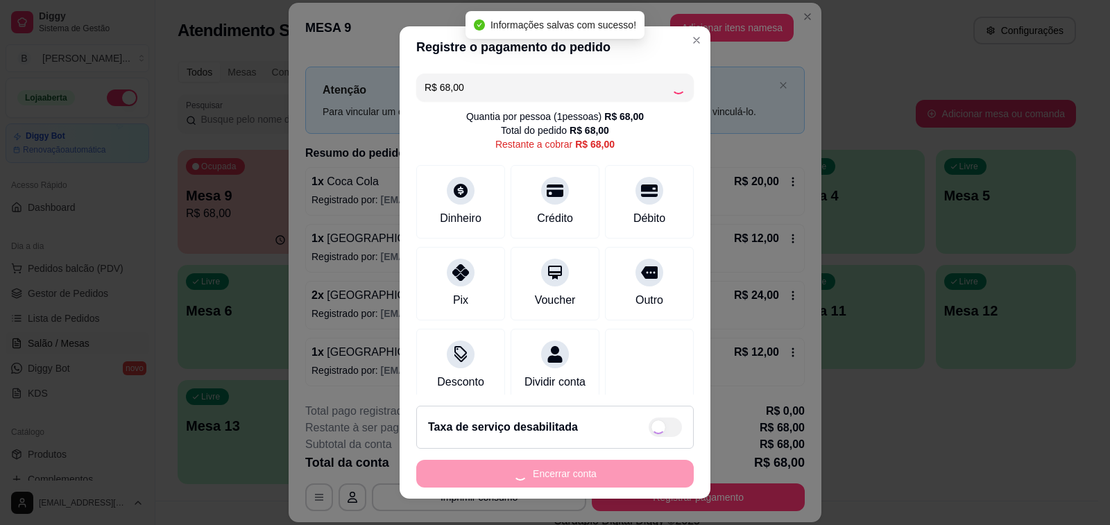
type input "R$ 0,00"
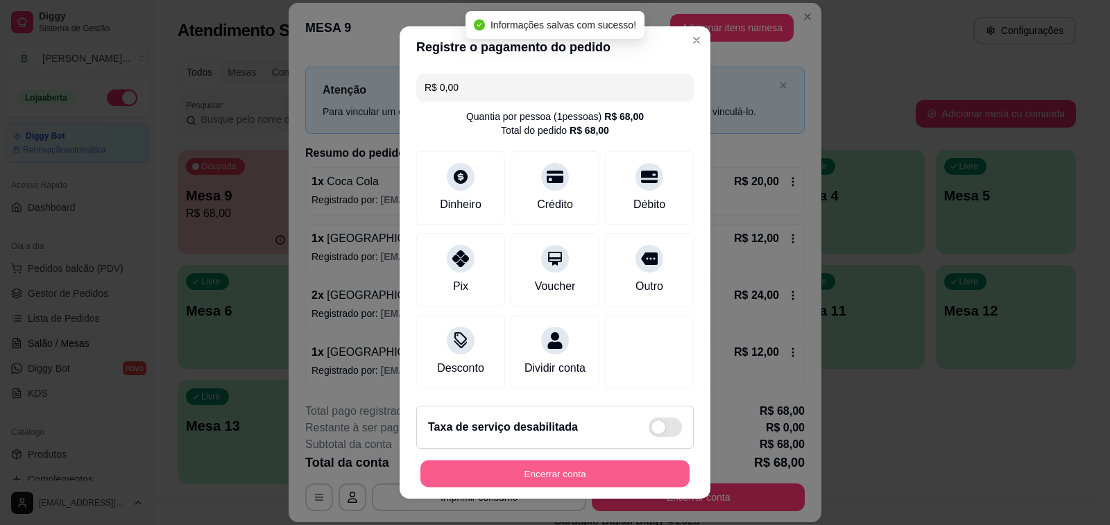
click at [555, 479] on button "Encerrar conta" at bounding box center [554, 473] width 269 height 27
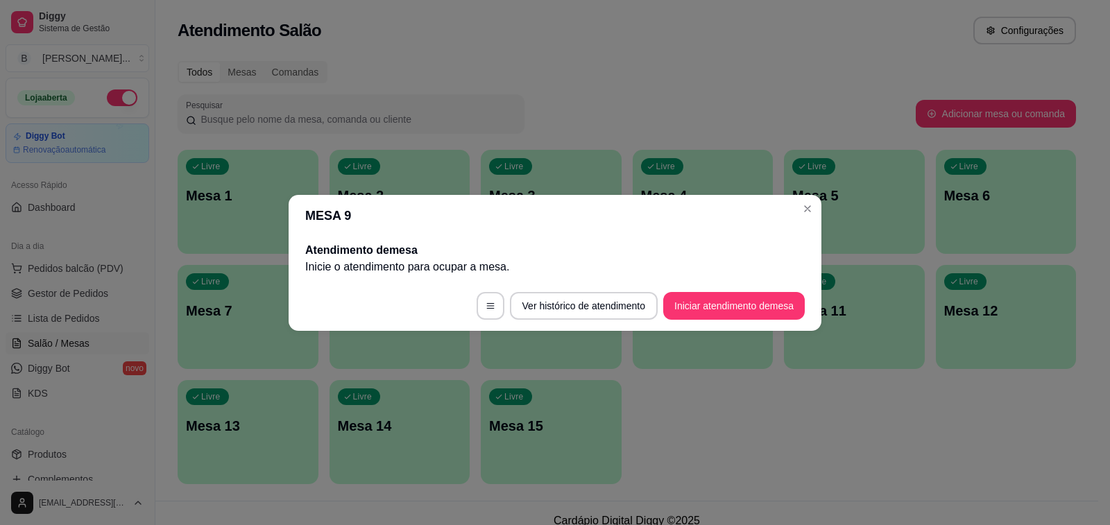
scroll to position [0, 0]
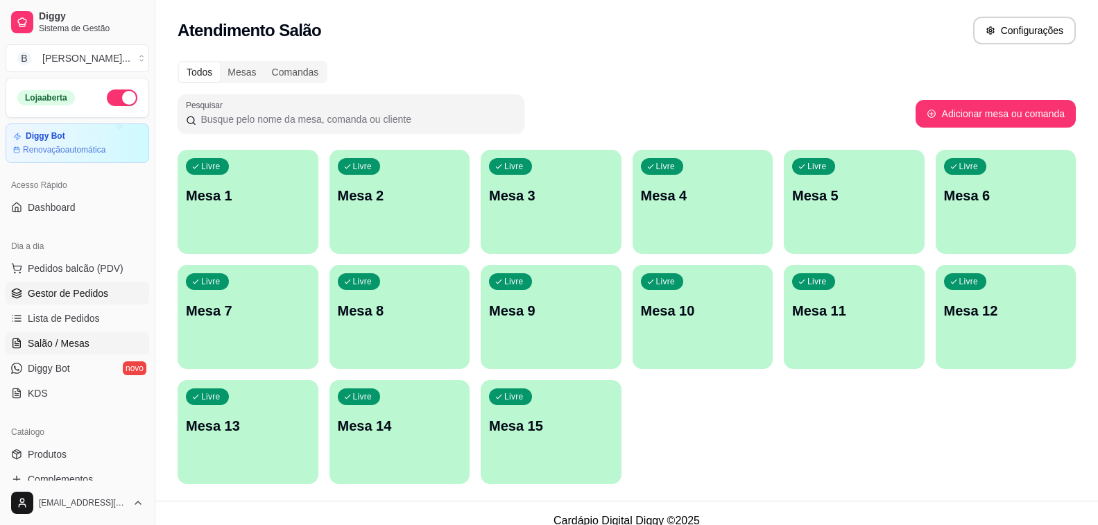
click at [43, 290] on span "Gestor de Pedidos" at bounding box center [68, 293] width 80 height 14
